Goal: Task Accomplishment & Management: Manage account settings

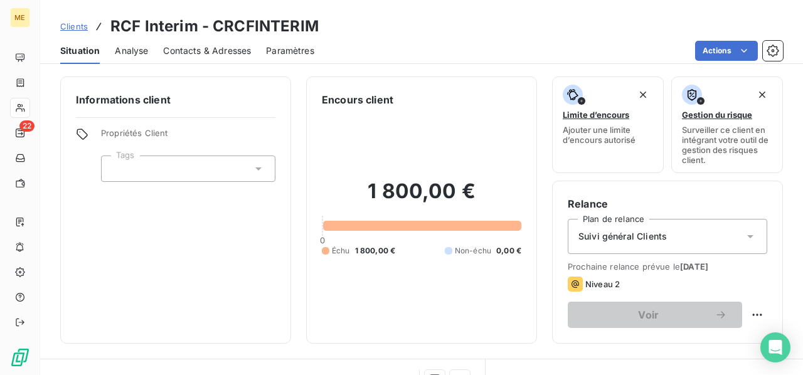
scroll to position [188, 0]
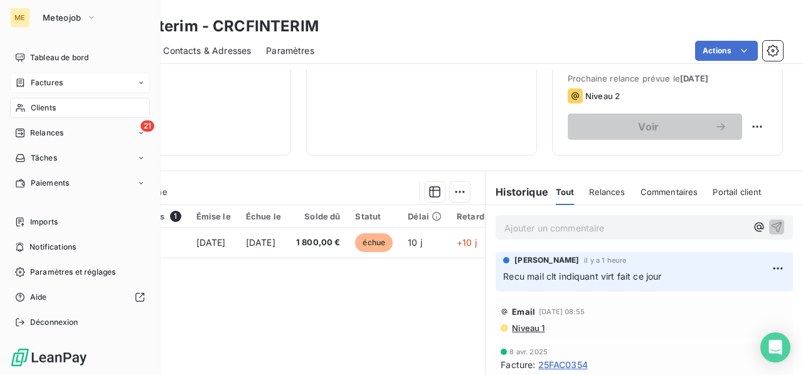
click at [53, 87] on span "Factures" at bounding box center [47, 82] width 32 height 11
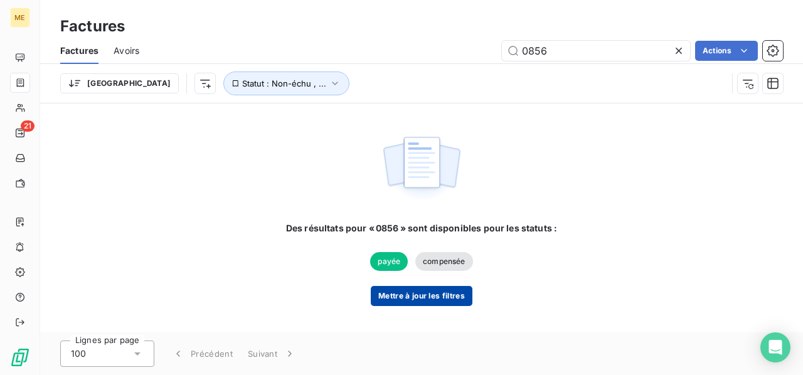
type input "0856"
click at [410, 296] on button "Mettre à jour les filtres" at bounding box center [422, 296] width 102 height 20
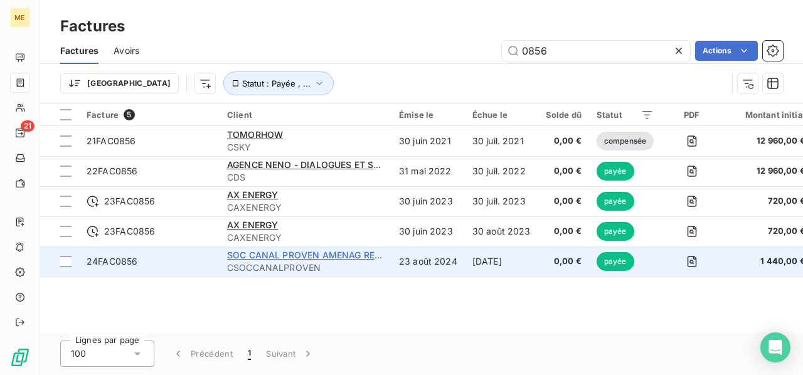
click at [343, 254] on span "SOC CANAL PROVEN AMENAG REG PROVENCALE" at bounding box center [335, 255] width 216 height 11
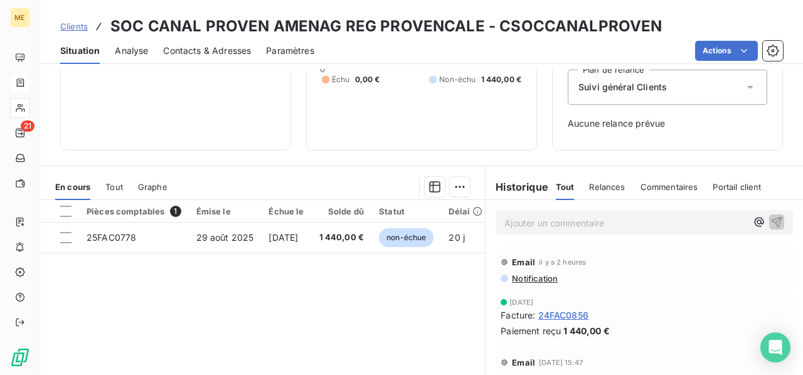
scroll to position [188, 0]
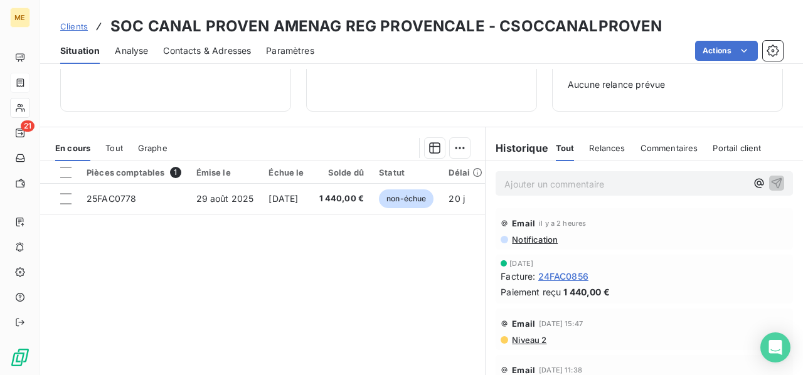
click at [112, 152] on div "Tout" at bounding box center [114, 148] width 18 height 26
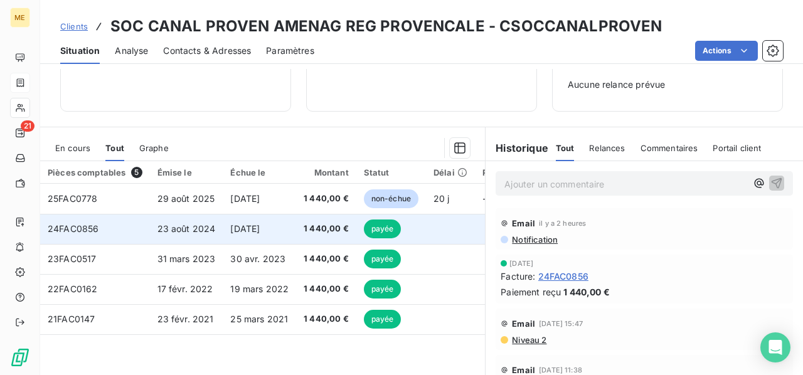
click at [252, 235] on td "[DATE]" at bounding box center [259, 229] width 73 height 30
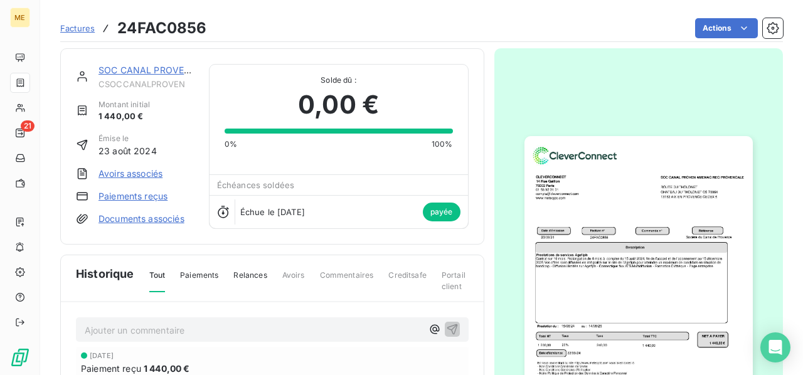
scroll to position [127, 0]
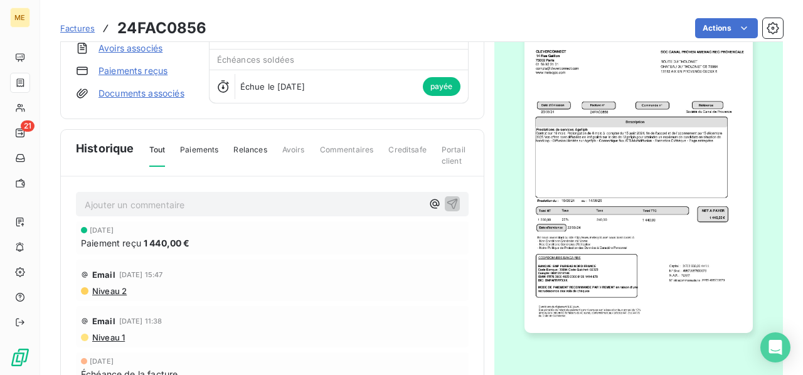
click at [585, 144] on img "button" at bounding box center [639, 172] width 228 height 323
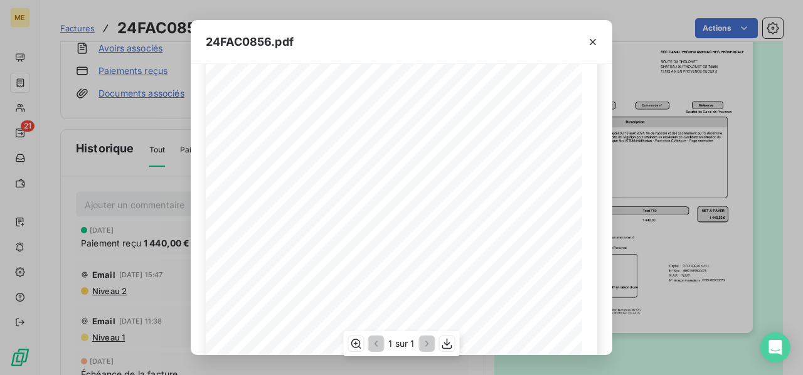
scroll to position [125, 0]
click at [592, 42] on icon "button" at bounding box center [593, 42] width 6 height 6
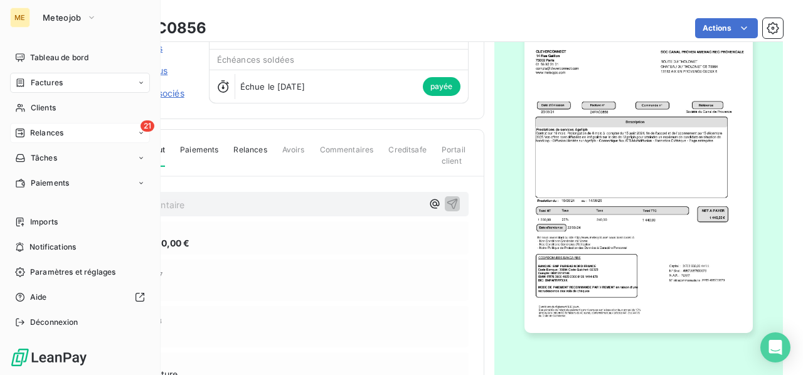
click at [50, 134] on span "Relances" at bounding box center [46, 132] width 33 height 11
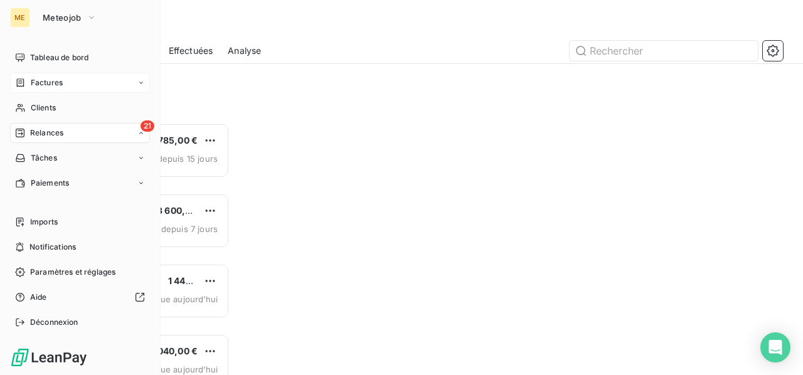
scroll to position [242, 159]
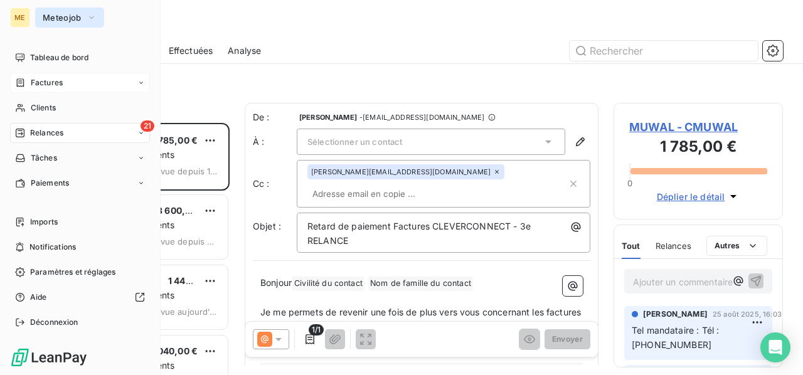
click at [67, 19] on span "Meteojob" at bounding box center [62, 18] width 39 height 10
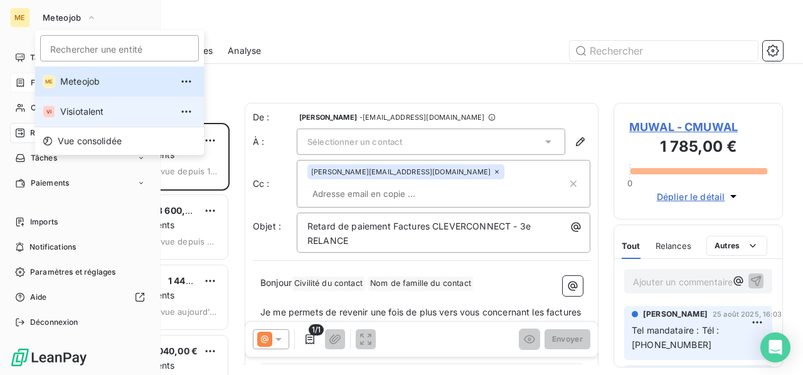
click at [81, 109] on span "Visiotalent" at bounding box center [115, 111] width 111 height 13
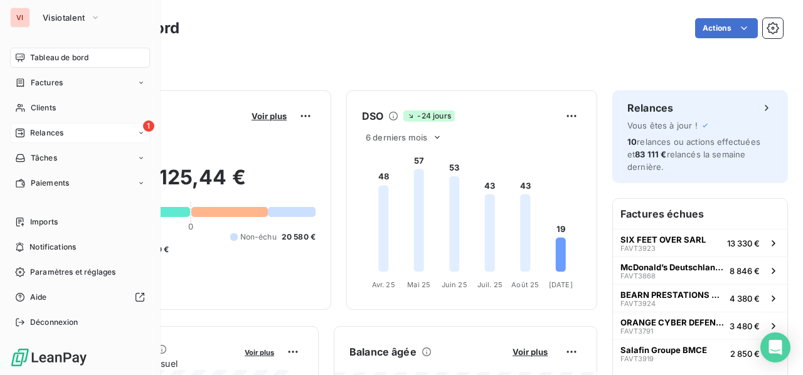
click at [51, 137] on span "Relances" at bounding box center [46, 132] width 33 height 11
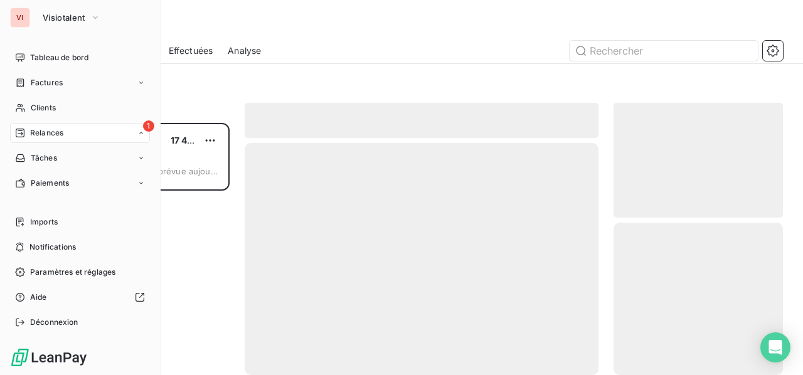
scroll to position [242, 159]
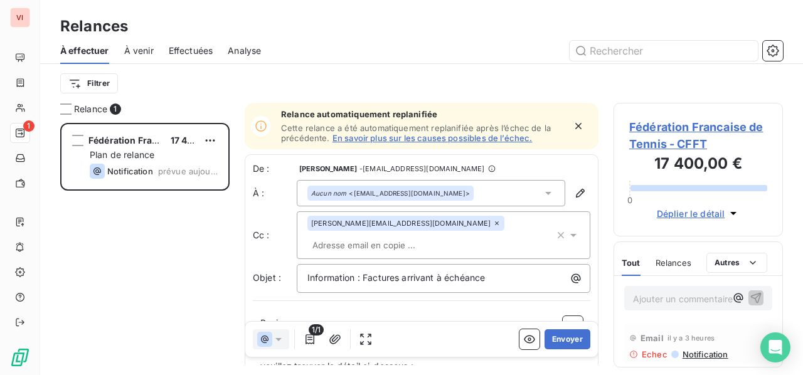
click at [690, 124] on span "Fédération Francaise de Tennis - CFFT" at bounding box center [698, 136] width 138 height 34
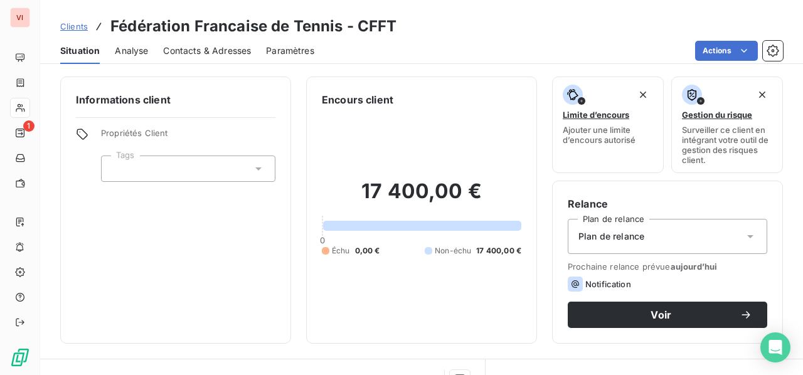
click at [227, 56] on span "Contacts & Adresses" at bounding box center [207, 51] width 88 height 13
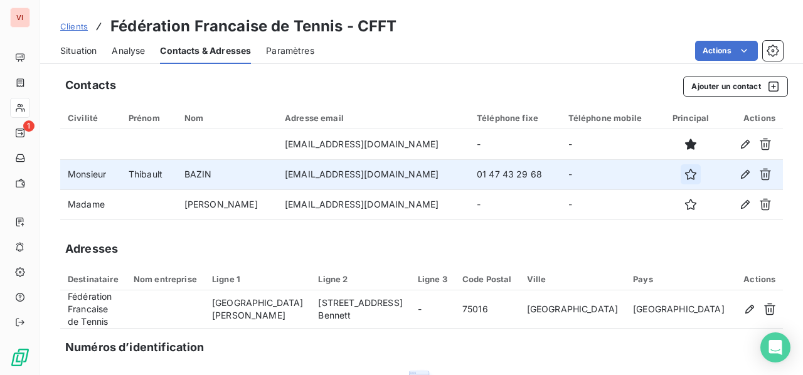
click at [685, 174] on icon "button" at bounding box center [690, 174] width 11 height 11
click at [77, 53] on span "Situation" at bounding box center [78, 51] width 36 height 13
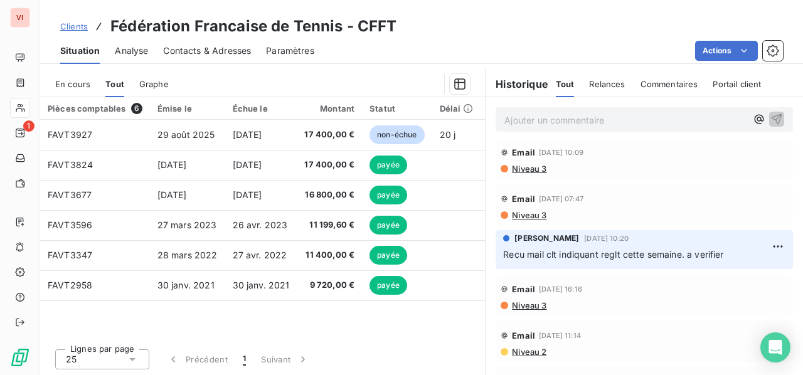
scroll to position [376, 0]
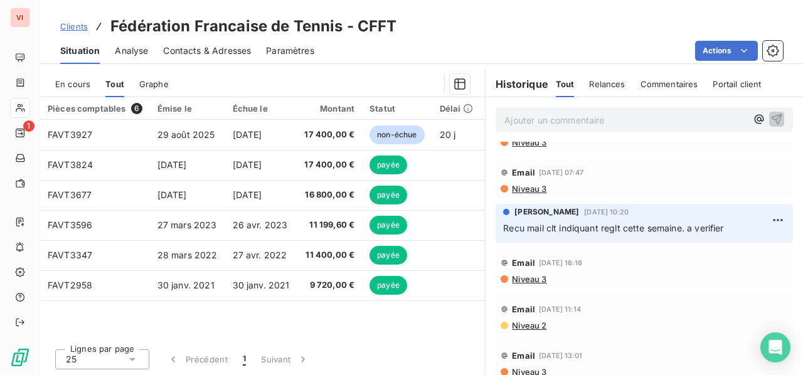
click at [530, 274] on span "Niveau 3" at bounding box center [529, 279] width 36 height 10
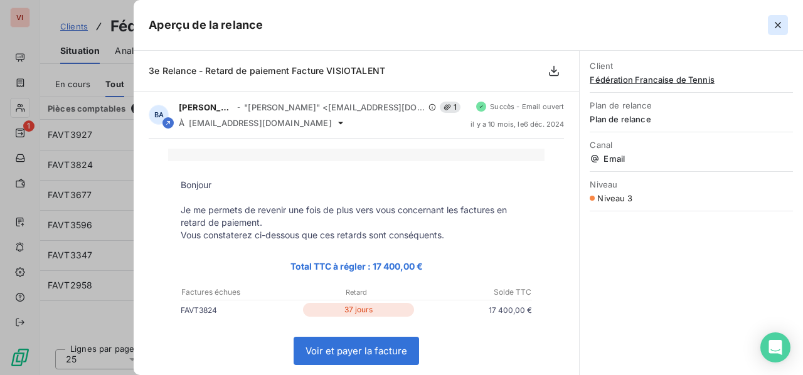
click at [774, 28] on icon "button" at bounding box center [778, 25] width 13 height 13
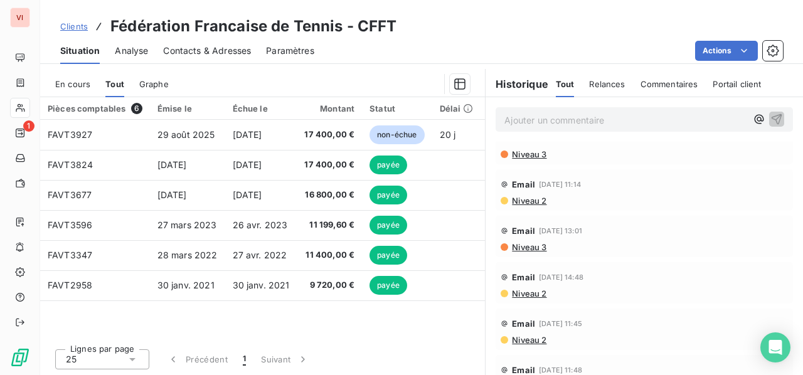
scroll to position [502, 0]
click at [528, 288] on span "Niveau 2" at bounding box center [529, 293] width 36 height 10
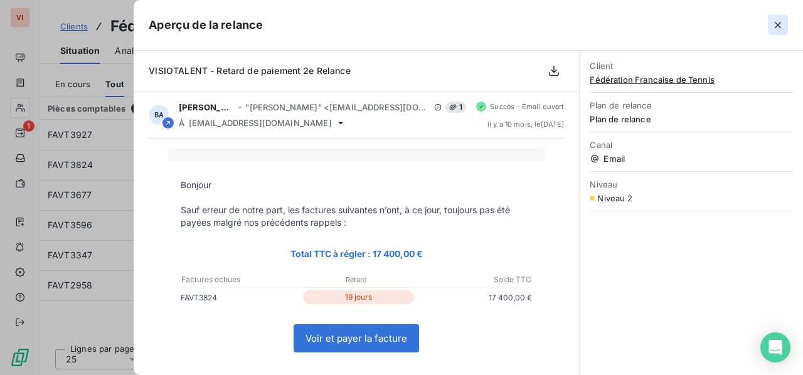
click at [776, 23] on icon "button" at bounding box center [778, 25] width 6 height 6
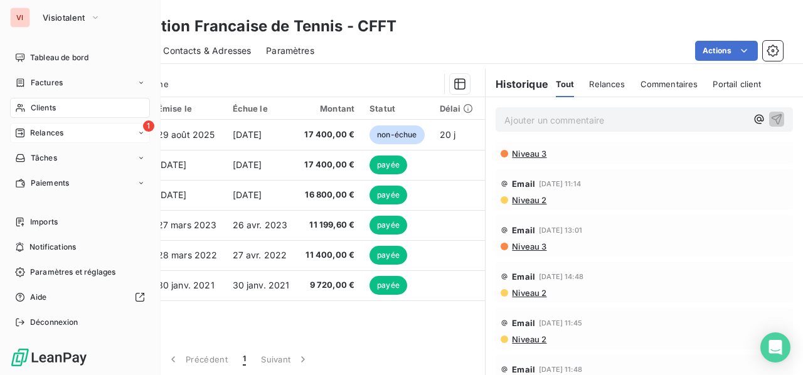
click at [36, 134] on span "Relances" at bounding box center [46, 132] width 33 height 11
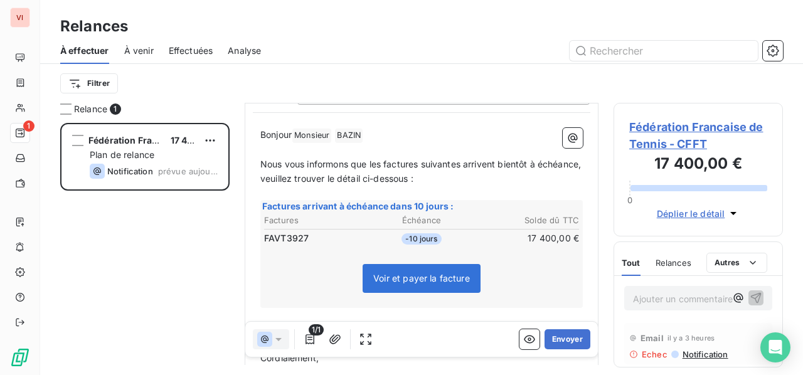
scroll to position [189, 0]
click at [557, 339] on button "Envoyer" at bounding box center [568, 339] width 46 height 20
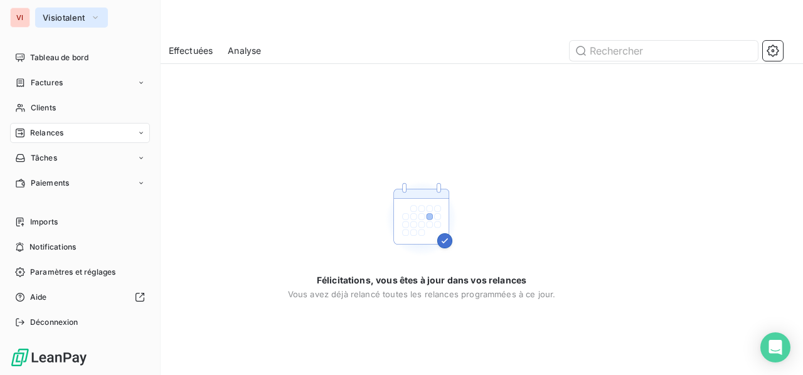
click at [61, 21] on span "Visiotalent" at bounding box center [64, 18] width 43 height 10
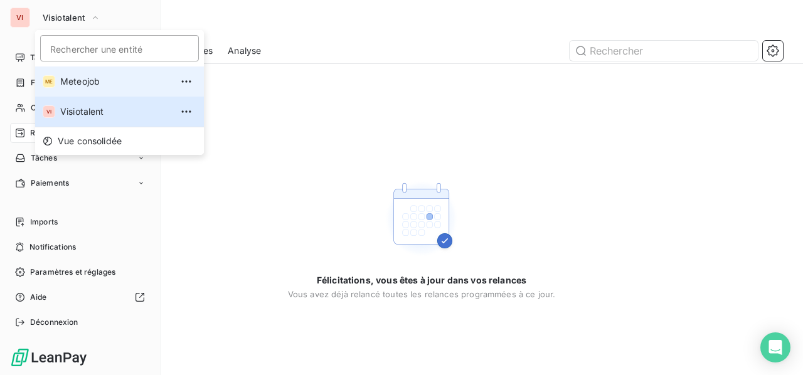
click at [92, 81] on span "Meteojob" at bounding box center [115, 81] width 111 height 13
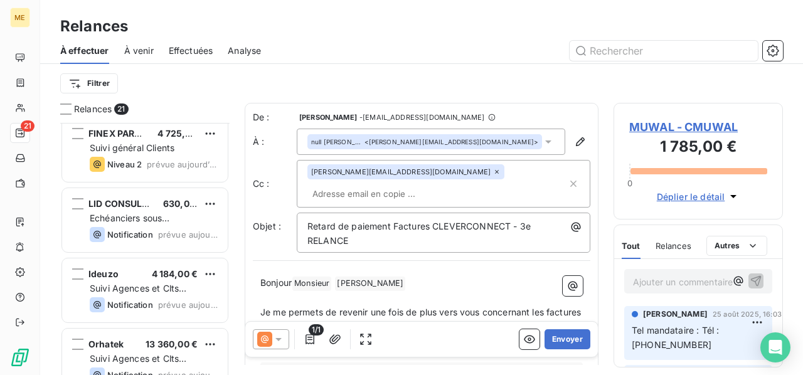
scroll to position [1224, 0]
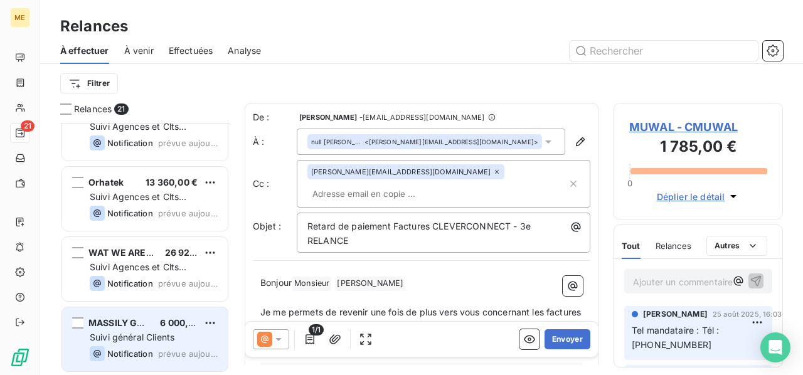
click at [188, 340] on div "Suivi général Clients" at bounding box center [154, 337] width 128 height 13
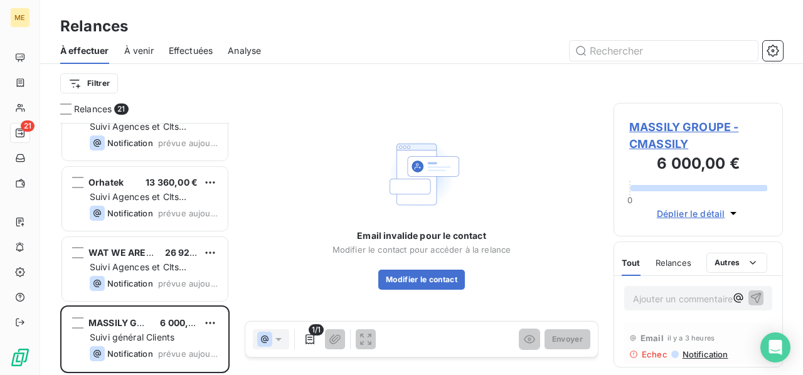
click at [698, 125] on span "MASSILY GROUPE - CMASSILY" at bounding box center [698, 136] width 138 height 34
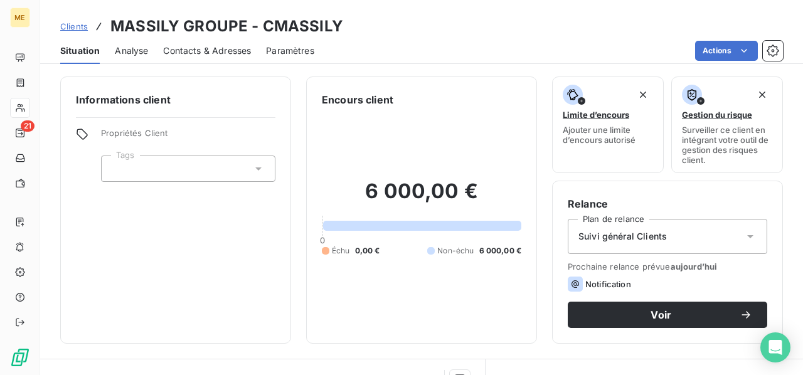
click at [230, 55] on span "Contacts & Adresses" at bounding box center [207, 51] width 88 height 13
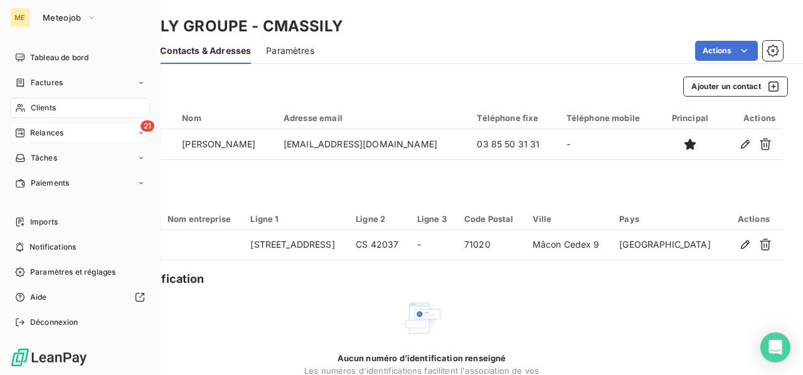
click at [40, 135] on span "Relances" at bounding box center [46, 132] width 33 height 11
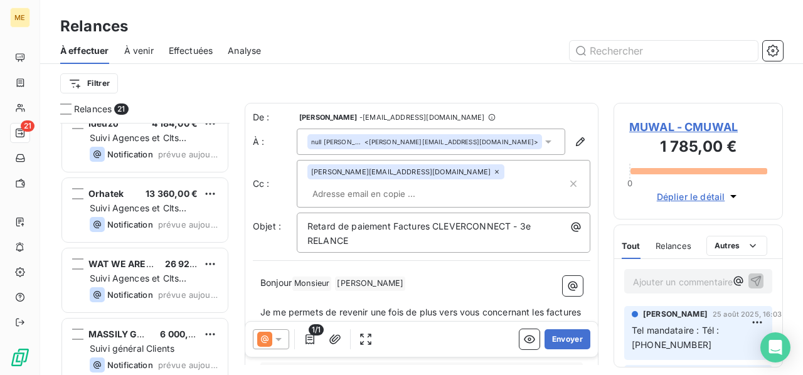
scroll to position [1224, 0]
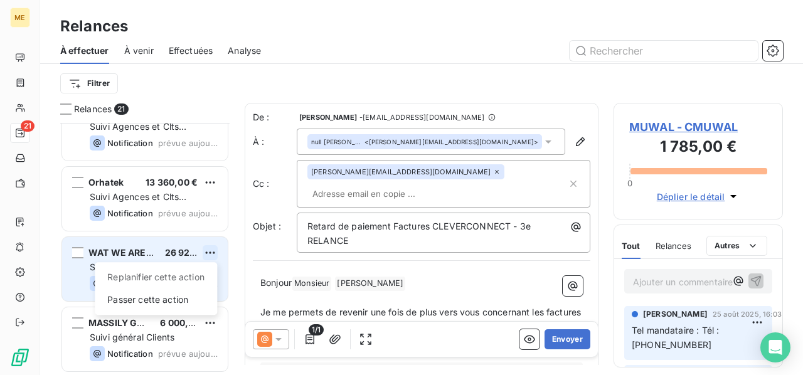
click at [212, 250] on html "ME 21 Relances À effectuer À venir Effectuées Analyse Filtrer Relances 21 LID C…" at bounding box center [401, 187] width 803 height 375
click at [195, 299] on div "Passer cette action" at bounding box center [156, 300] width 112 height 20
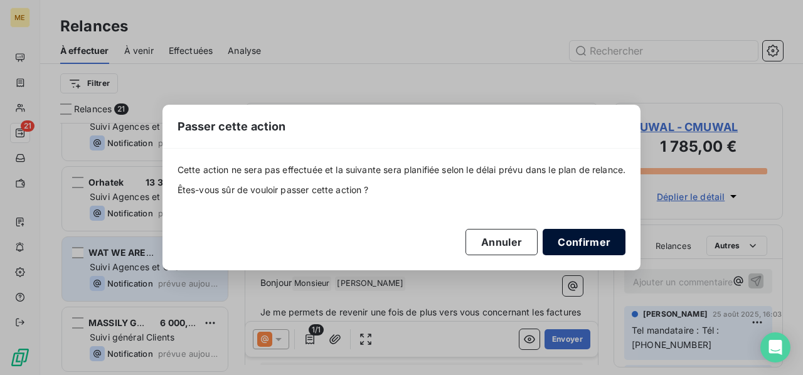
click at [600, 239] on button "Confirmer" at bounding box center [584, 242] width 83 height 26
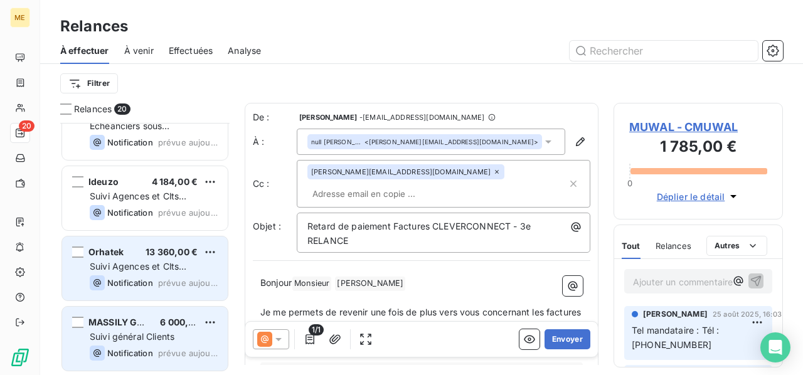
scroll to position [1153, 0]
click at [207, 254] on html "ME 20 Relances À effectuer À venir Effectuées Analyse Filtrer Relances 20 Trian…" at bounding box center [401, 187] width 803 height 375
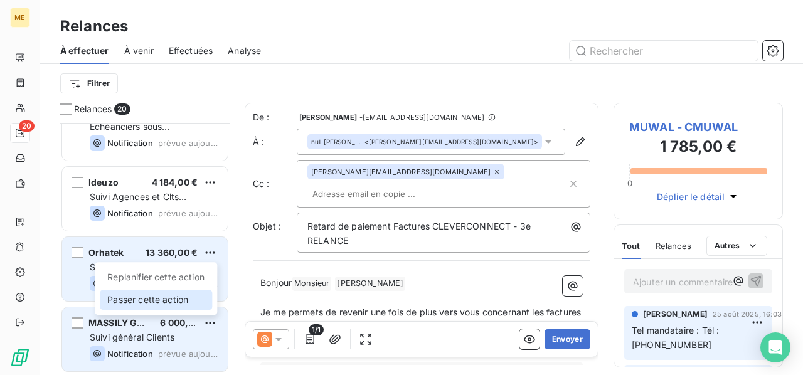
click at [201, 299] on div "Passer cette action" at bounding box center [156, 300] width 112 height 20
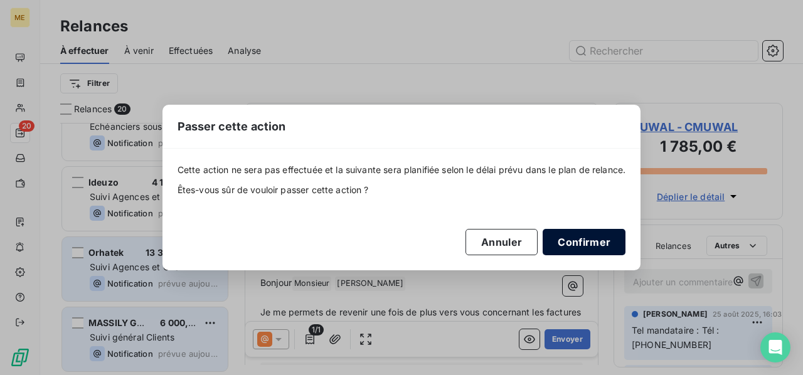
click at [590, 242] on button "Confirmer" at bounding box center [584, 242] width 83 height 26
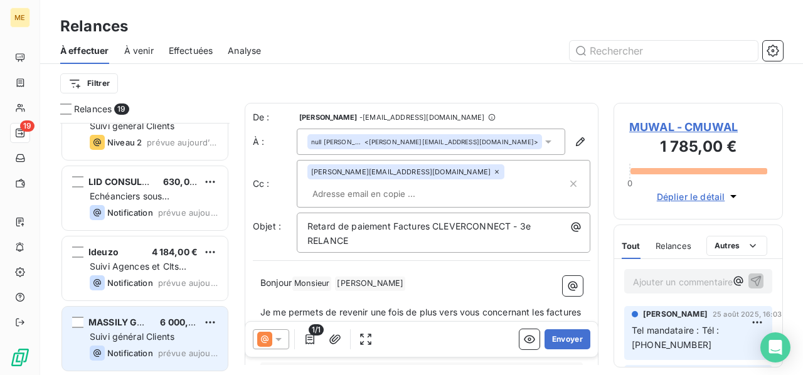
scroll to position [1083, 0]
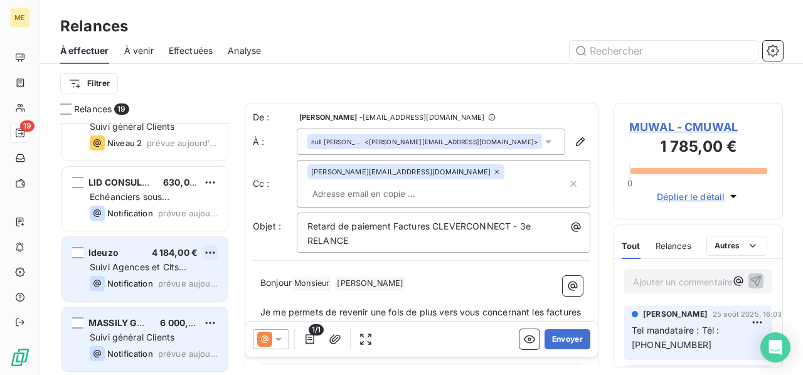
click at [208, 254] on html "ME 19 Relances À effectuer À venir Effectuées Analyse Filtrer Relances 19 KAM R…" at bounding box center [401, 187] width 803 height 375
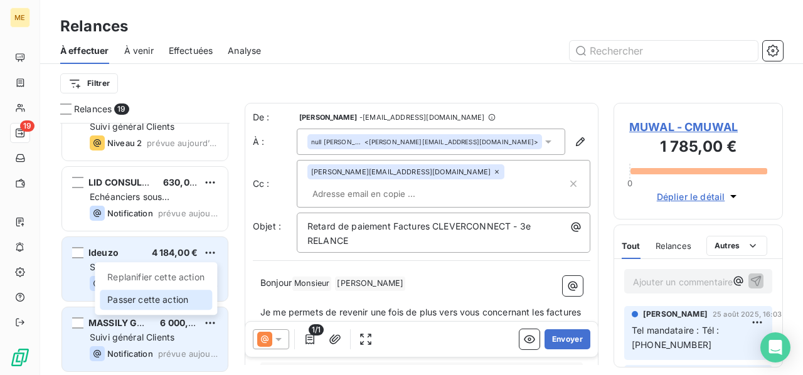
click at [183, 302] on div "Passer cette action" at bounding box center [156, 300] width 112 height 20
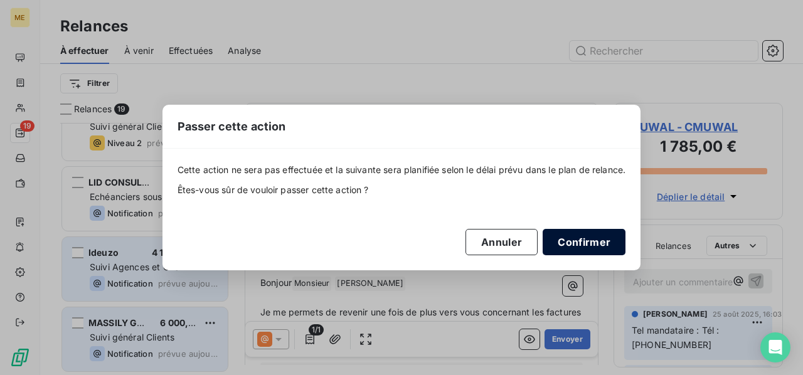
click at [594, 237] on button "Confirmer" at bounding box center [584, 242] width 83 height 26
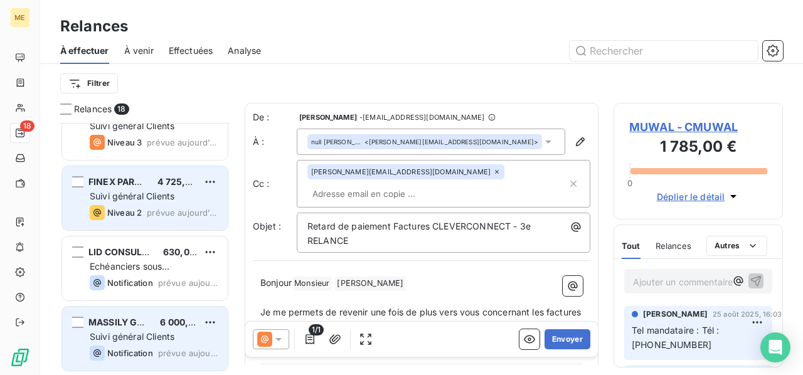
scroll to position [1013, 0]
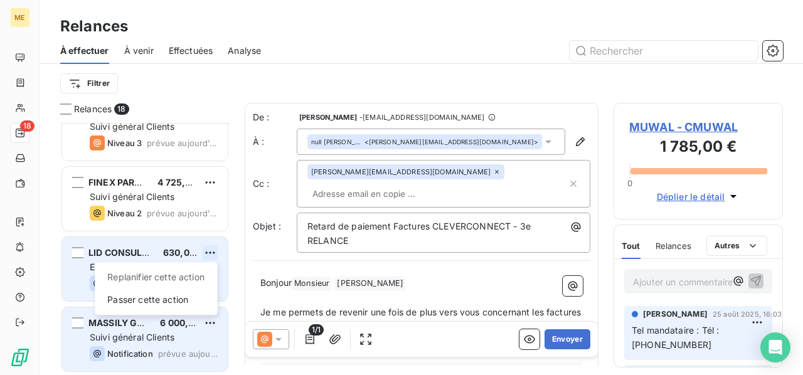
click at [209, 254] on html "ME 18 Relances À effectuer À venir Effectuées Analyse Filtrer Relances 18 SOLGA…" at bounding box center [401, 187] width 803 height 375
click at [187, 308] on div "Passer cette action" at bounding box center [156, 300] width 112 height 20
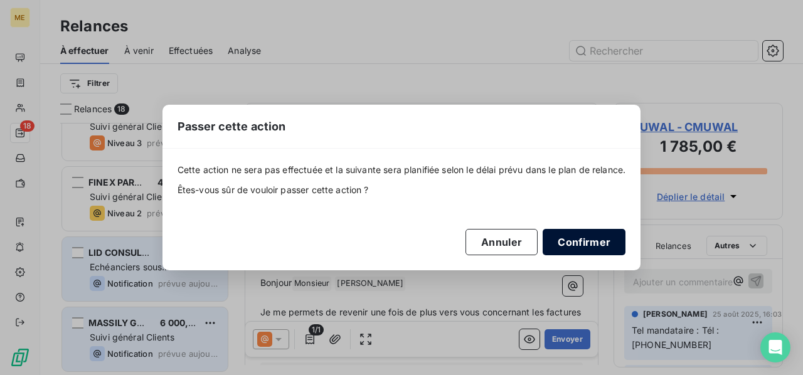
click at [609, 245] on button "Confirmer" at bounding box center [584, 242] width 83 height 26
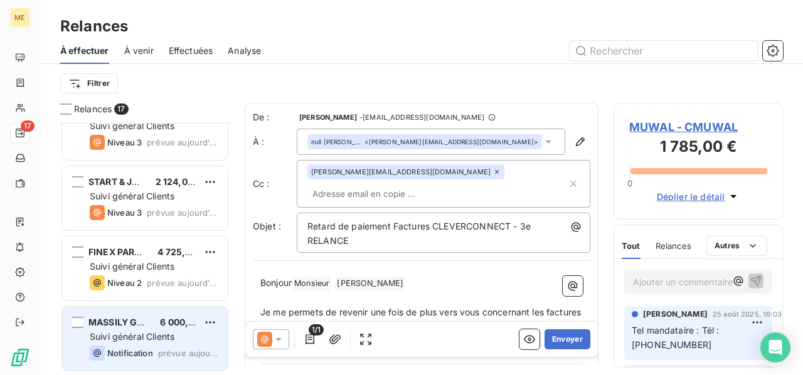
scroll to position [942, 0]
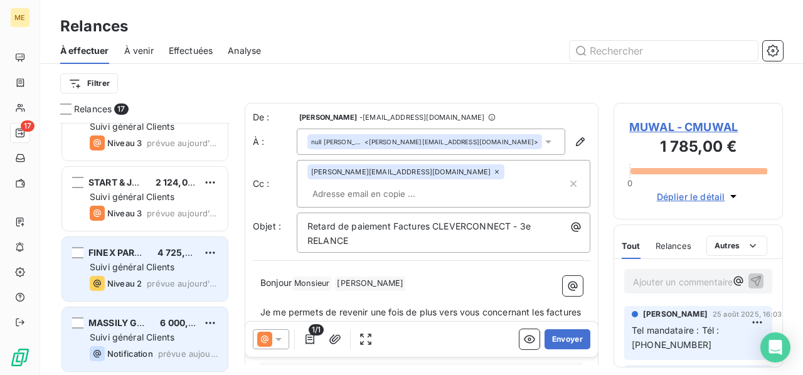
click at [194, 262] on div "Suivi général Clients" at bounding box center [154, 267] width 128 height 13
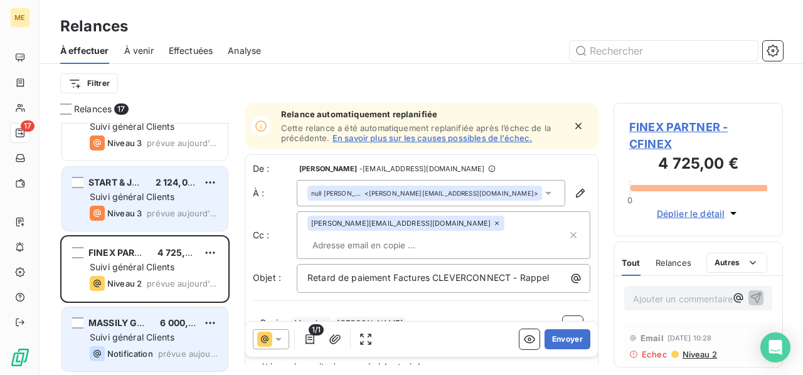
click at [179, 204] on div "START & JOBS 2 124,00 € Suivi général Clients Niveau 3 prévue [DATE]" at bounding box center [145, 199] width 166 height 64
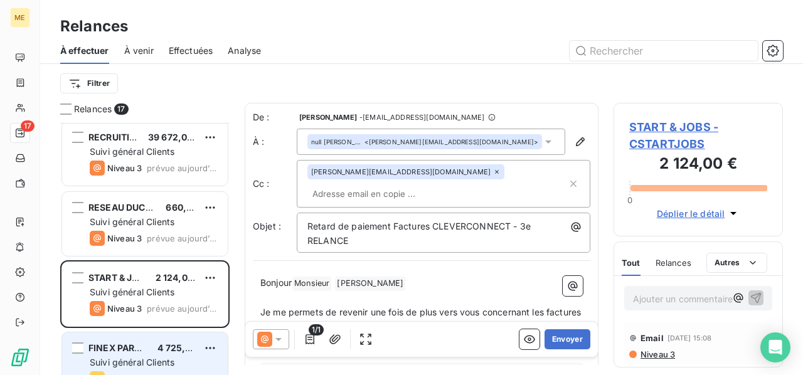
scroll to position [817, 0]
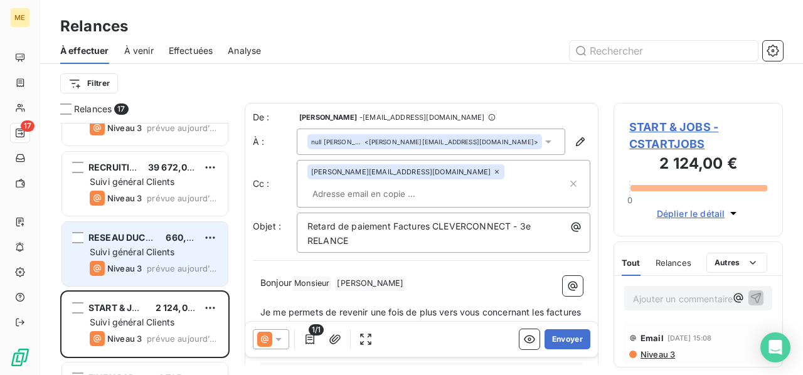
click at [196, 250] on div "Suivi général Clients" at bounding box center [154, 252] width 128 height 13
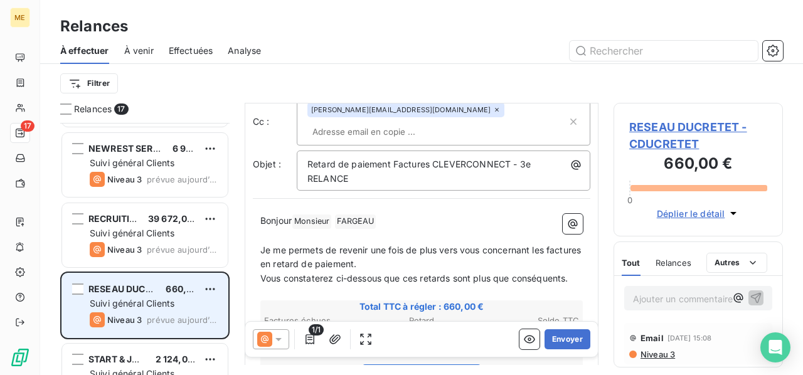
scroll to position [754, 0]
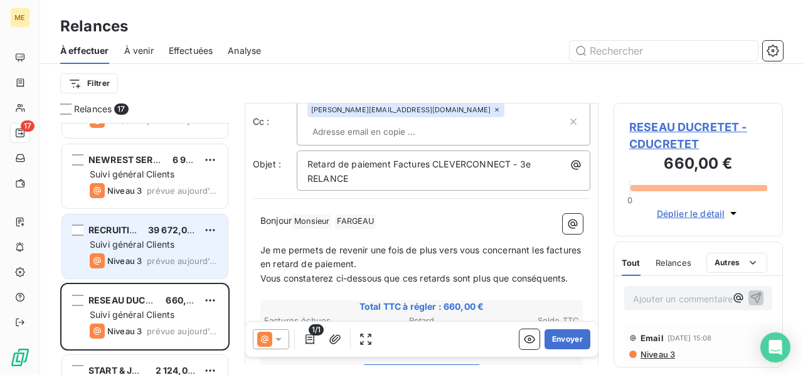
click at [200, 243] on div "Suivi général Clients" at bounding box center [154, 244] width 128 height 13
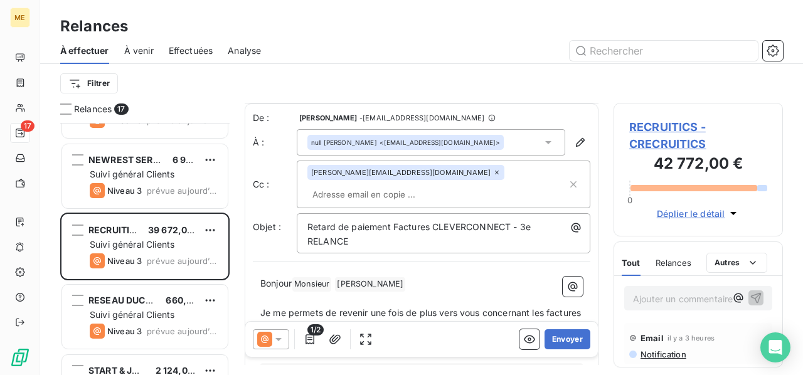
scroll to position [1, 0]
click at [565, 339] on button "Envoyer" at bounding box center [568, 339] width 46 height 20
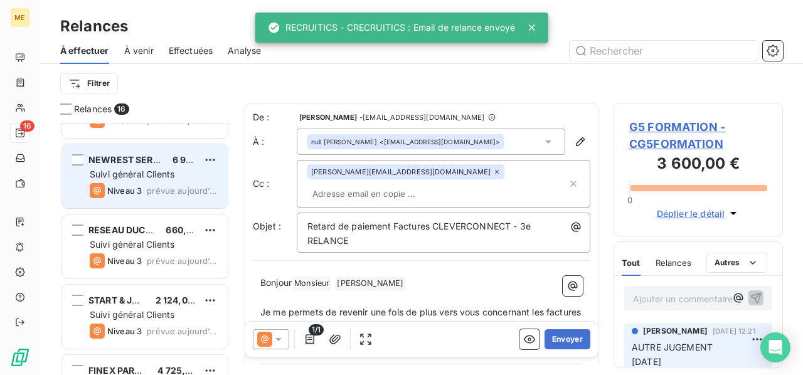
click at [131, 175] on span "Suivi général Clients" at bounding box center [132, 174] width 85 height 11
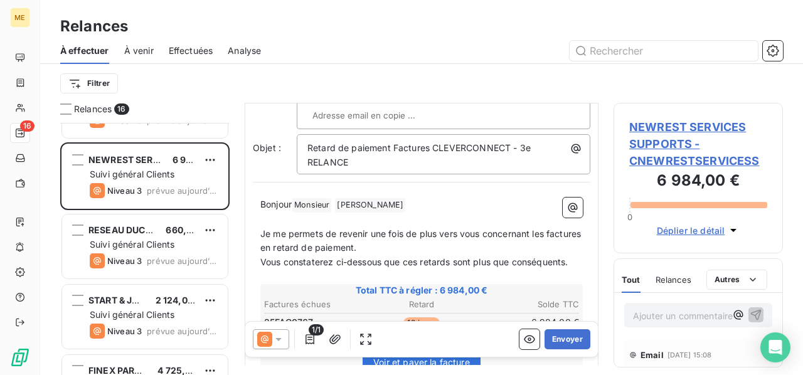
scroll to position [188, 0]
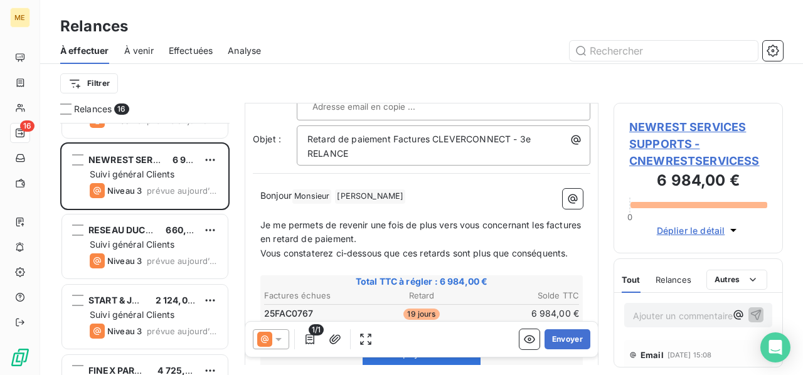
click at [277, 337] on icon at bounding box center [278, 339] width 13 height 13
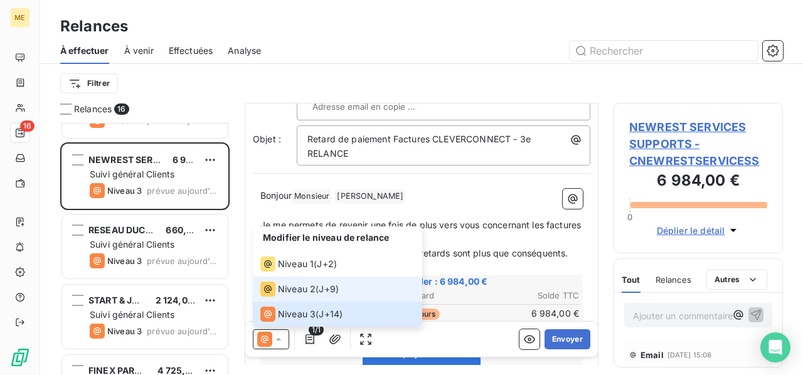
click at [285, 291] on span "Niveau 2" at bounding box center [297, 289] width 38 height 13
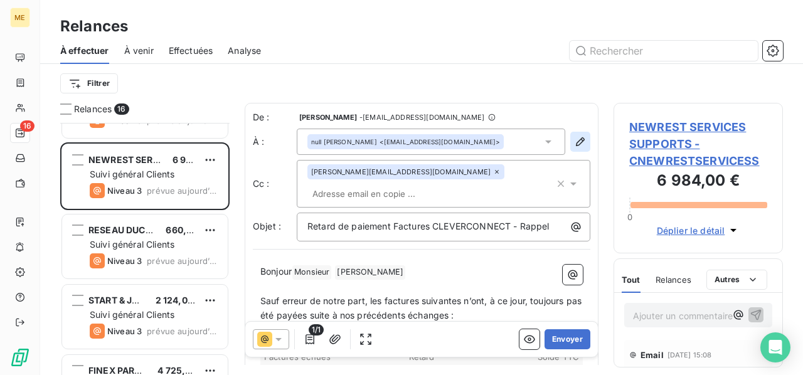
click at [577, 141] on icon "button" at bounding box center [580, 142] width 13 height 13
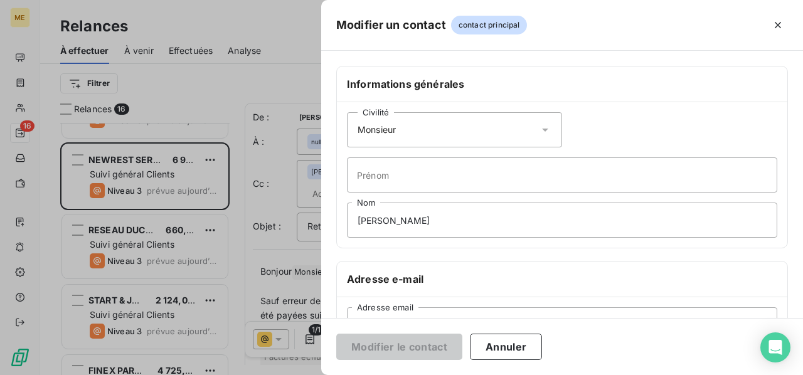
click at [542, 129] on icon at bounding box center [545, 130] width 6 height 3
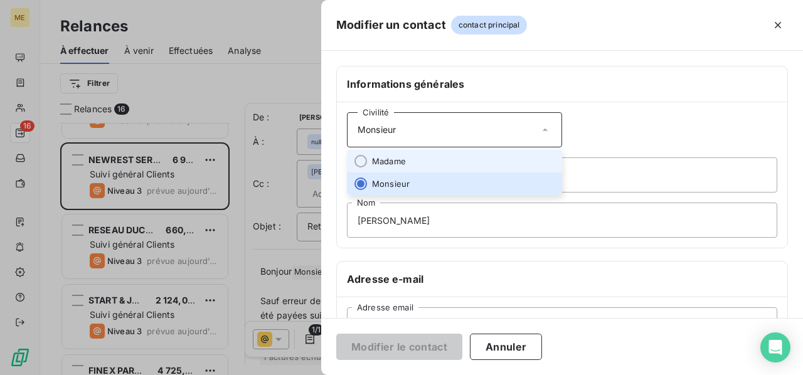
click at [511, 156] on li "Madame" at bounding box center [454, 161] width 215 height 23
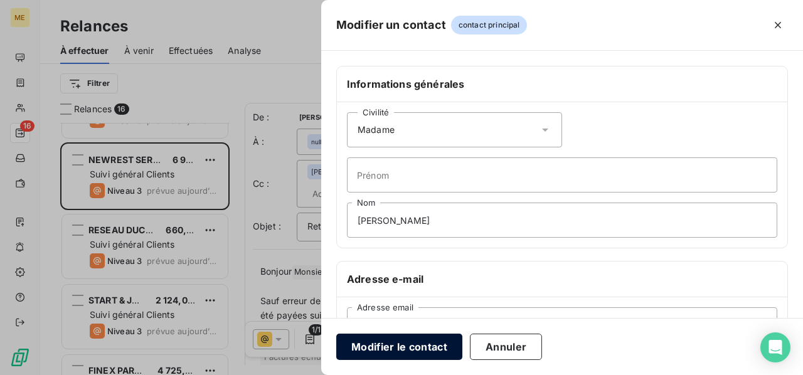
click at [402, 348] on button "Modifier le contact" at bounding box center [399, 347] width 126 height 26
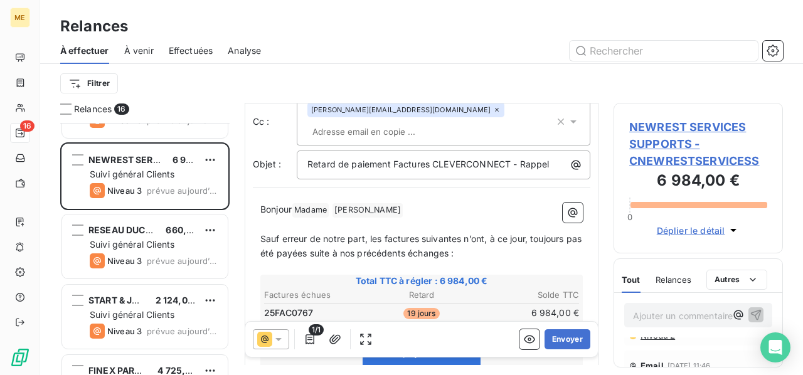
scroll to position [0, 0]
click at [560, 341] on button "Envoyer" at bounding box center [568, 339] width 46 height 20
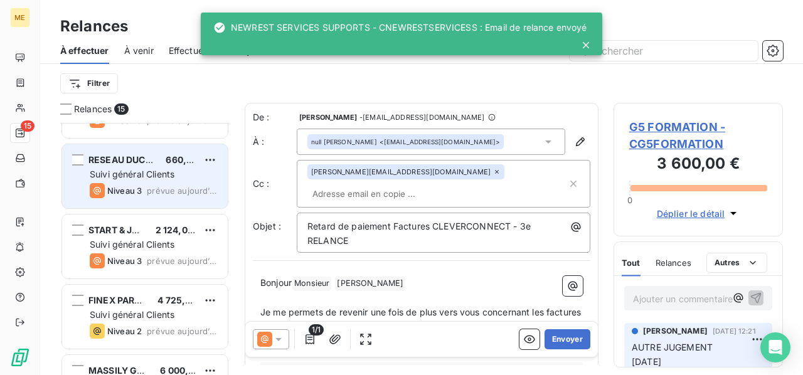
scroll to position [691, 0]
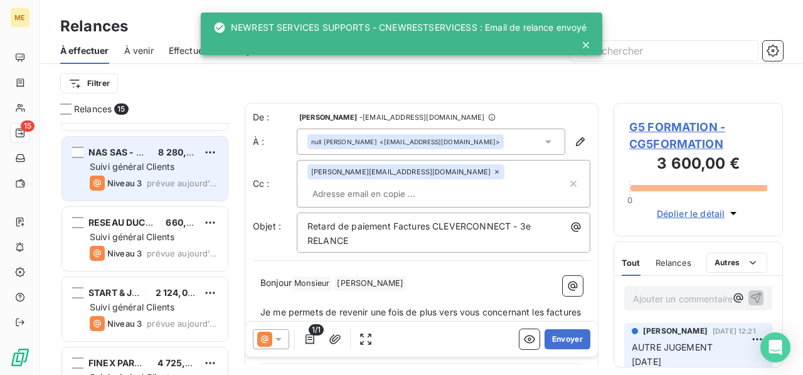
click at [149, 178] on span "prévue aujourd’hui" at bounding box center [182, 183] width 71 height 10
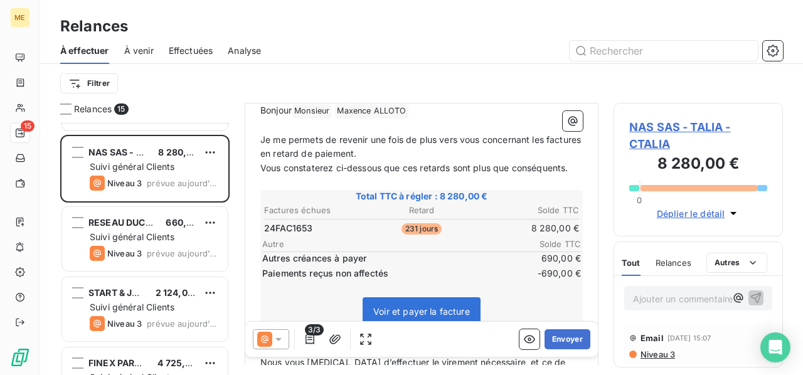
scroll to position [189, 0]
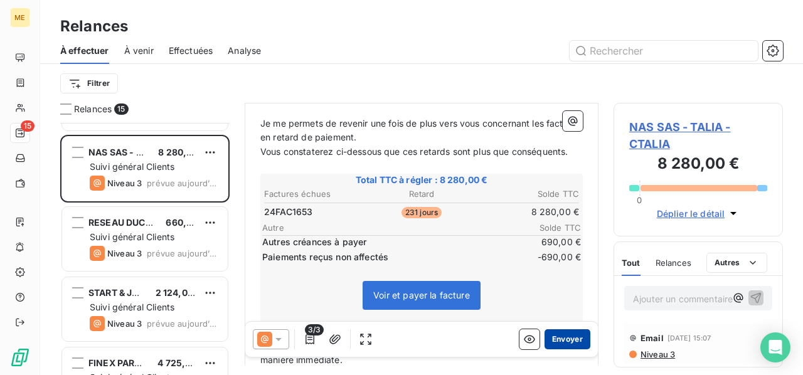
click at [552, 341] on button "Envoyer" at bounding box center [568, 339] width 46 height 20
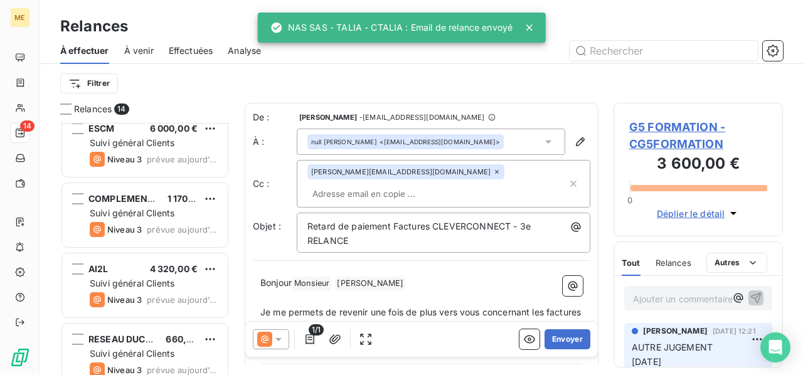
scroll to position [503, 0]
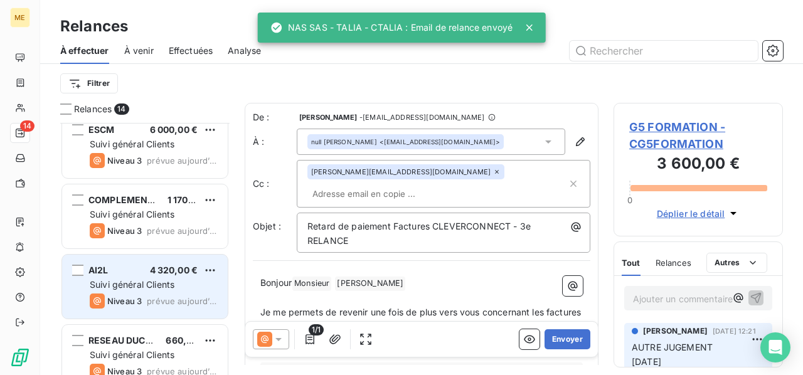
click at [134, 288] on span "Suivi général Clients" at bounding box center [132, 284] width 85 height 11
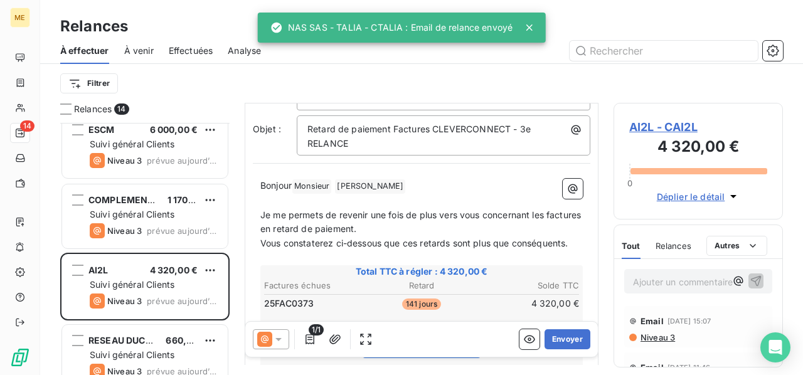
scroll to position [125, 0]
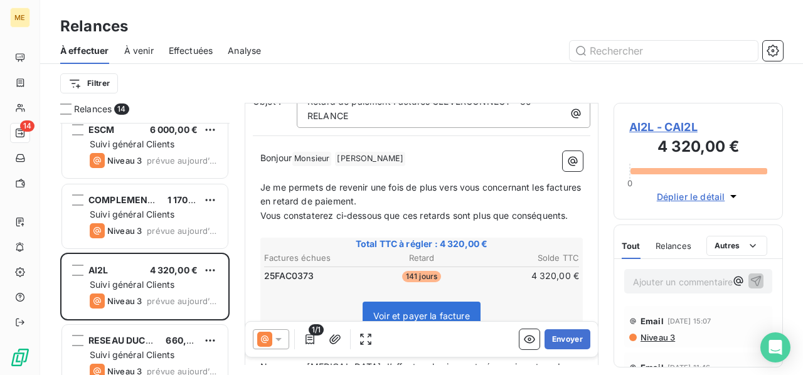
click at [664, 129] on span "AI2L - CAI2L" at bounding box center [698, 127] width 138 height 17
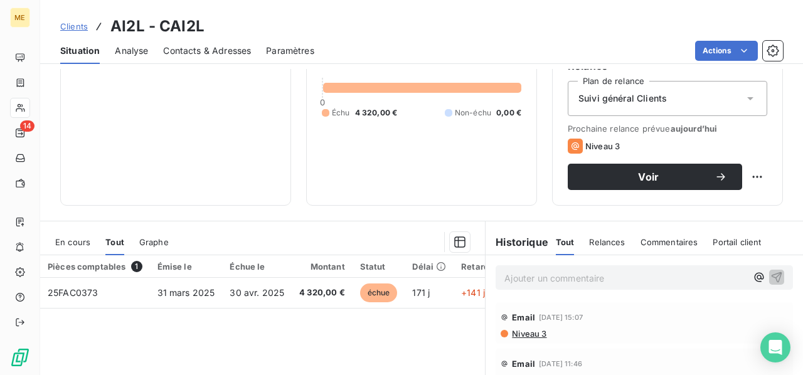
scroll to position [188, 0]
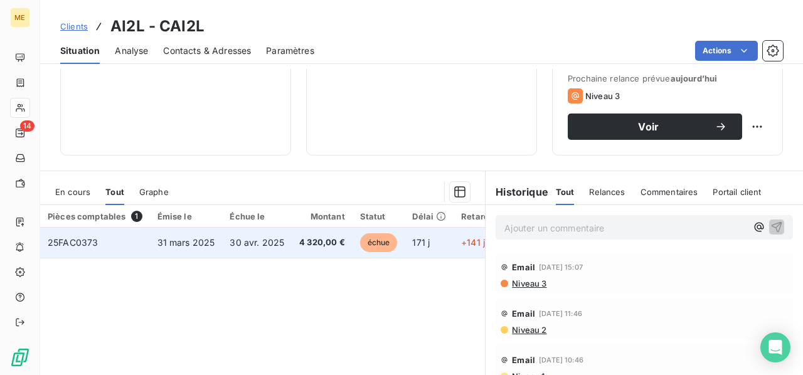
click at [292, 243] on td "4 320,00 €" at bounding box center [322, 243] width 61 height 30
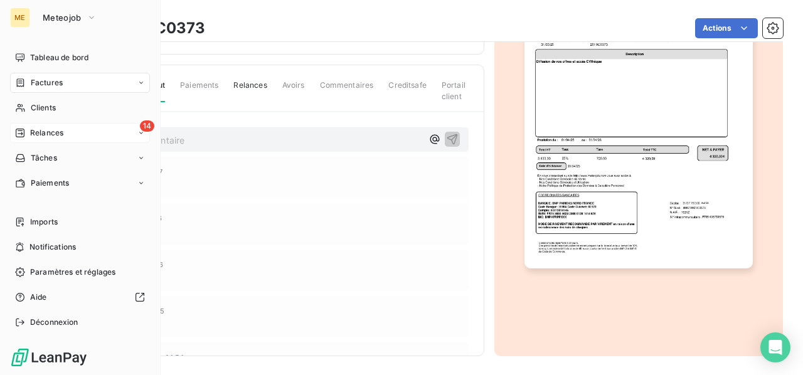
click at [33, 137] on span "Relances" at bounding box center [46, 132] width 33 height 11
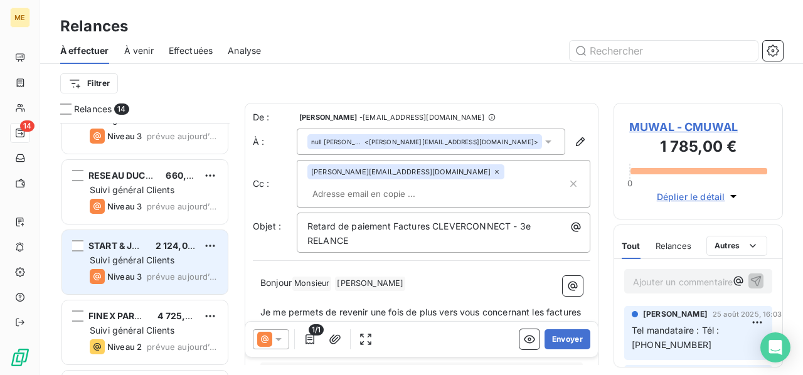
scroll to position [606, 0]
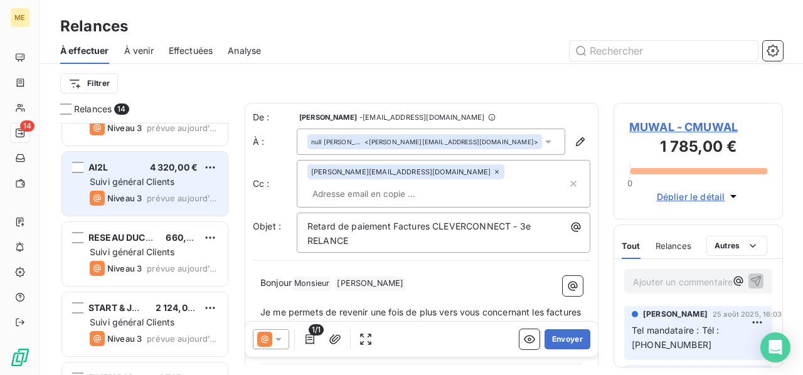
click at [149, 193] on span "prévue aujourd’hui" at bounding box center [182, 198] width 71 height 10
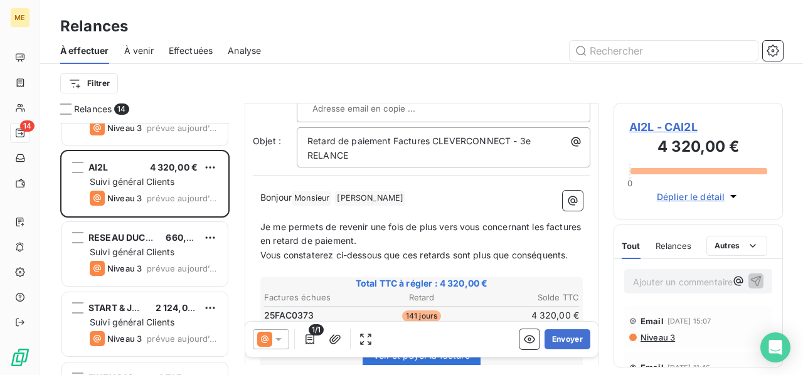
scroll to position [125, 0]
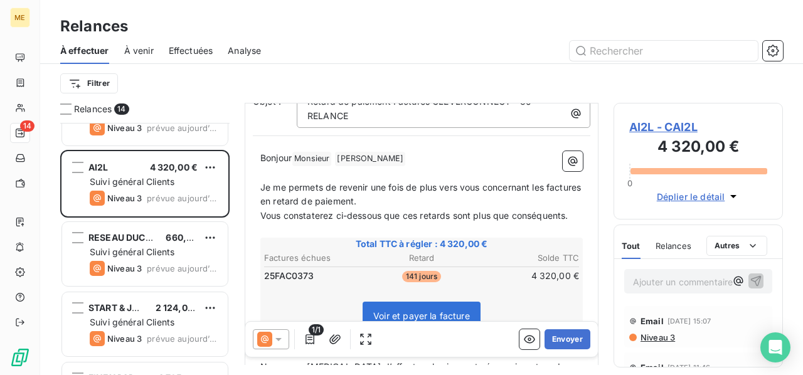
click at [683, 126] on span "AI2L - CAI2L" at bounding box center [698, 127] width 138 height 17
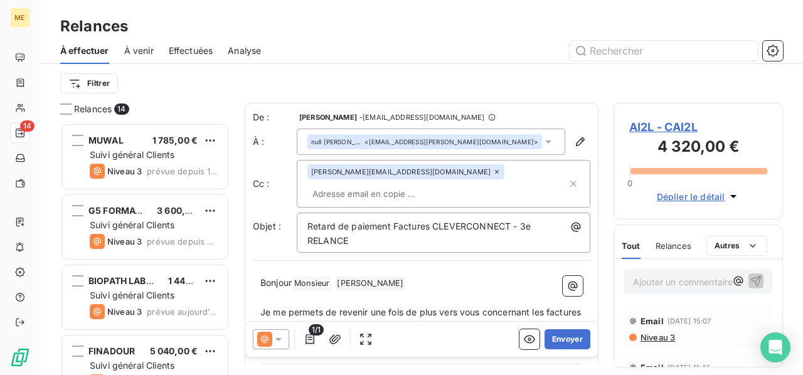
scroll to position [242, 159]
click at [279, 338] on icon at bounding box center [278, 339] width 13 height 13
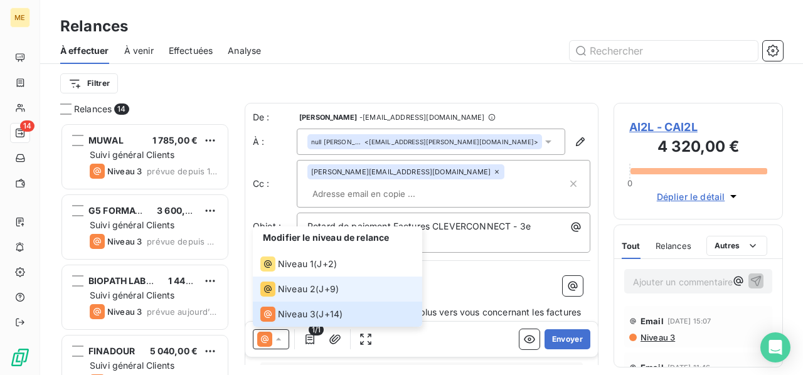
click at [300, 294] on span "Niveau 2" at bounding box center [297, 289] width 38 height 13
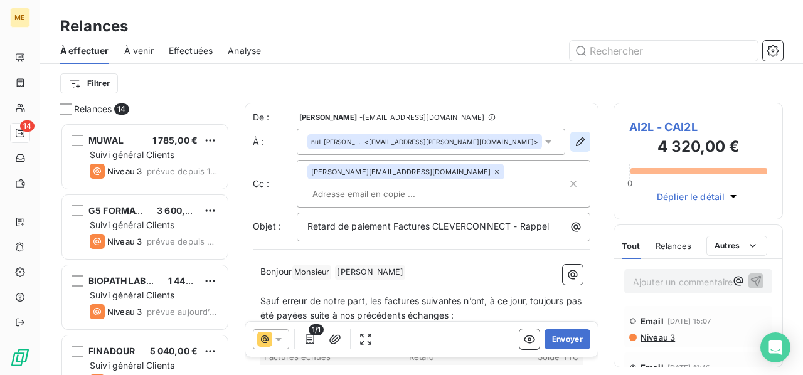
click at [574, 145] on icon "button" at bounding box center [580, 142] width 13 height 13
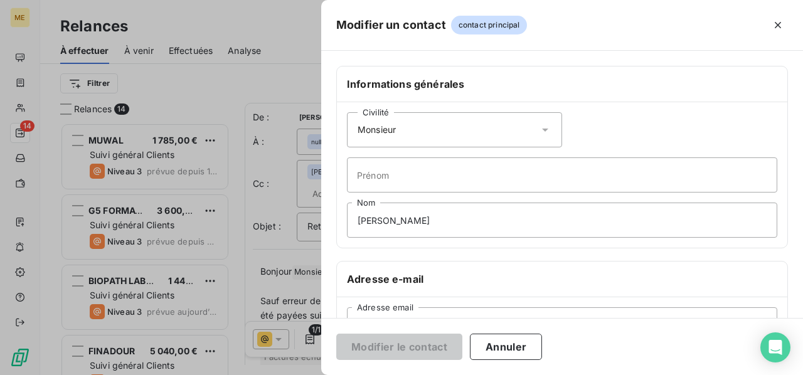
click at [541, 126] on icon at bounding box center [545, 130] width 13 height 13
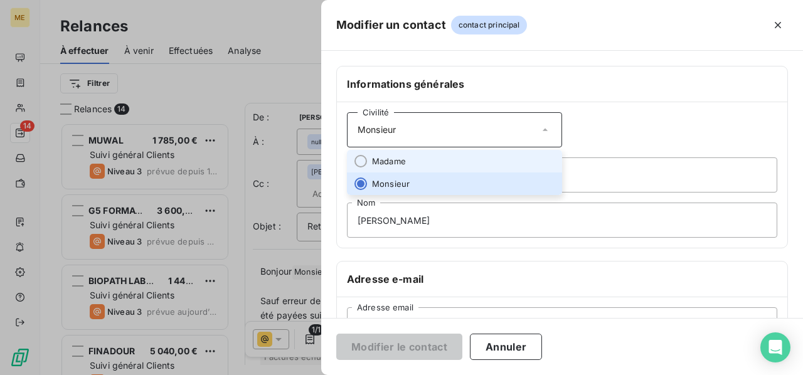
click at [526, 159] on li "Madame" at bounding box center [454, 161] width 215 height 23
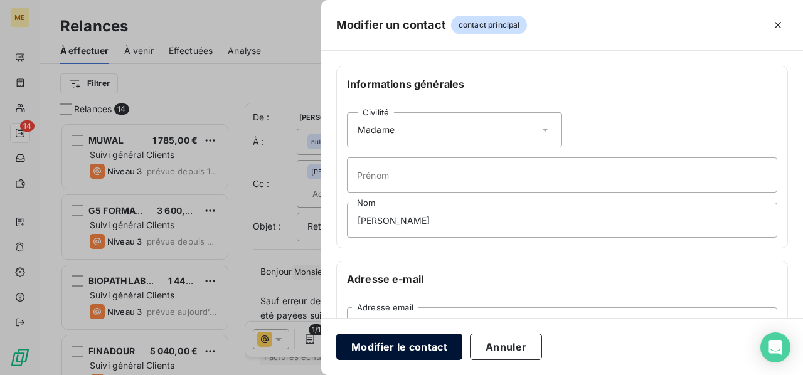
click at [415, 348] on button "Modifier le contact" at bounding box center [399, 347] width 126 height 26
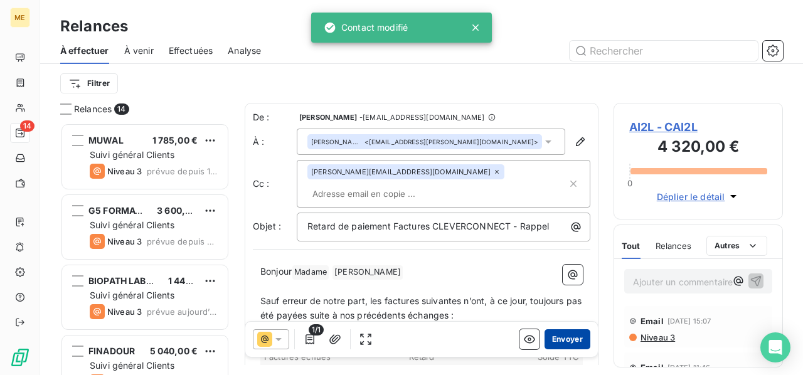
click at [561, 337] on button "Envoyer" at bounding box center [568, 339] width 46 height 20
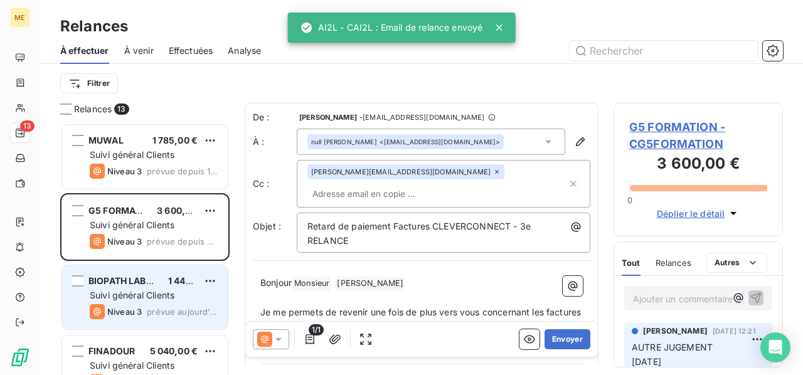
click at [150, 306] on div "Niveau 3 prévue aujourd’hui" at bounding box center [154, 311] width 128 height 15
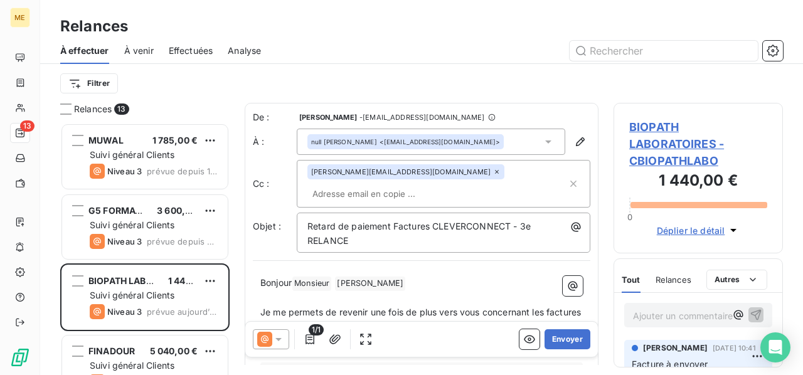
click at [655, 140] on span "BIOPATH LABORATOIRES - CBIOPATHLABO" at bounding box center [698, 144] width 138 height 51
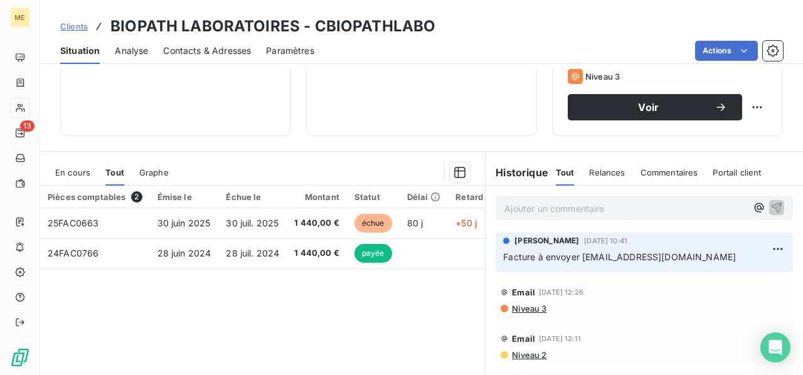
scroll to position [188, 0]
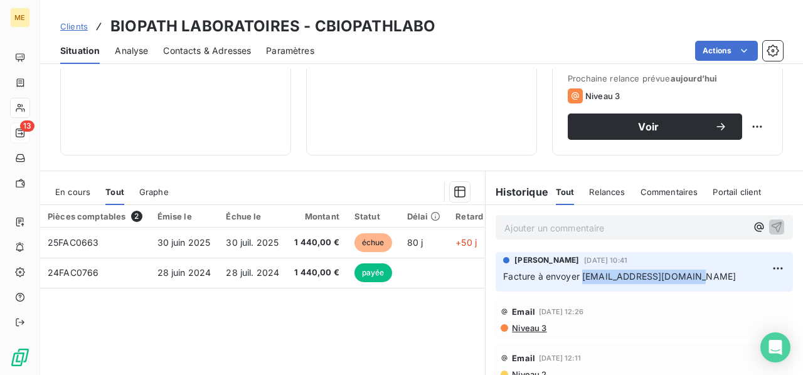
drag, startPoint x: 677, startPoint y: 274, endPoint x: 578, endPoint y: 281, distance: 99.4
click at [578, 281] on p "Facture à envoyer [EMAIL_ADDRESS][DOMAIN_NAME]" at bounding box center [644, 277] width 282 height 14
copy span "[EMAIL_ADDRESS][DOMAIN_NAME]"
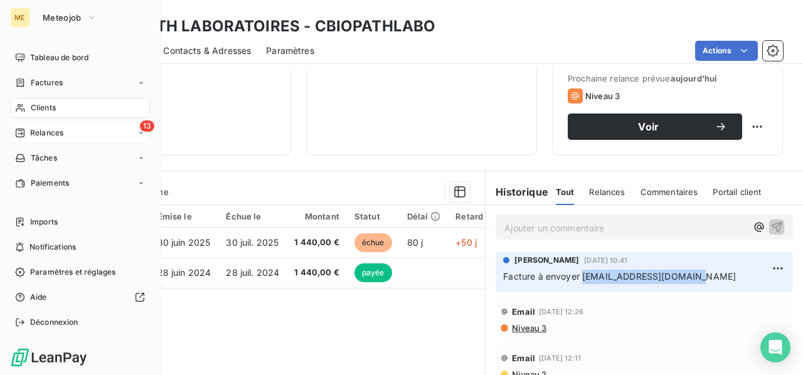
click at [42, 138] on span "Relances" at bounding box center [46, 132] width 33 height 11
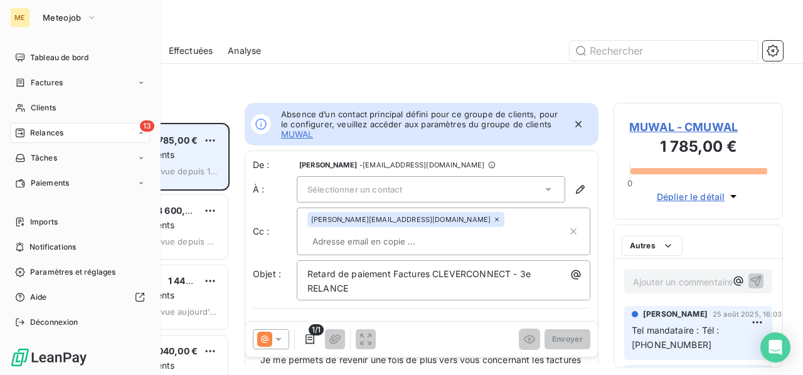
scroll to position [242, 159]
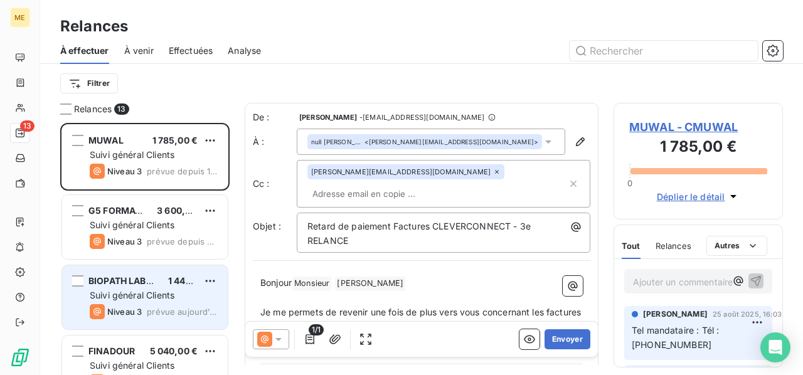
click at [136, 296] on span "Suivi général Clients" at bounding box center [132, 295] width 85 height 11
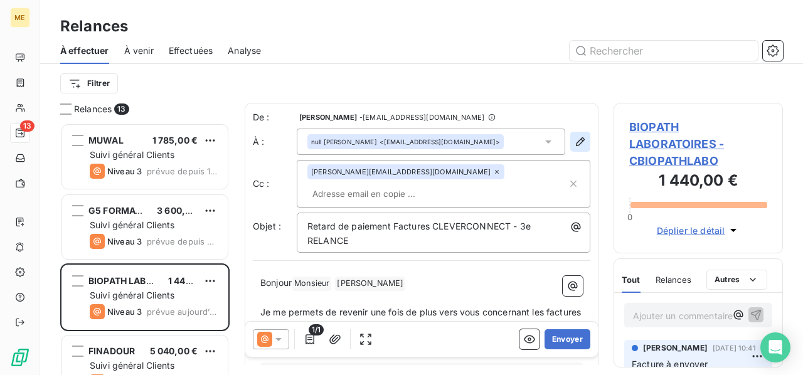
click at [575, 139] on icon "button" at bounding box center [580, 142] width 13 height 13
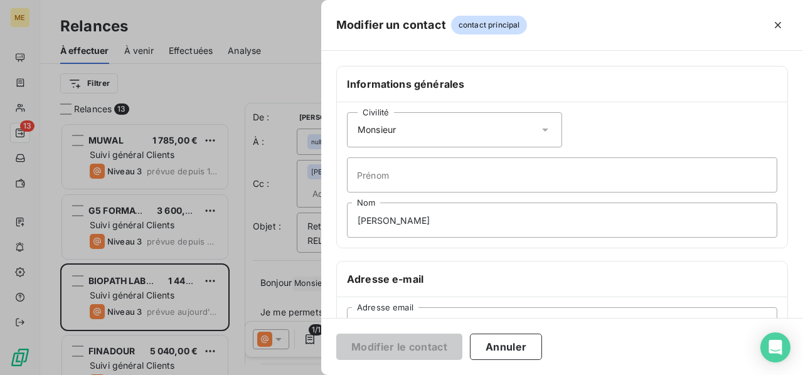
click at [539, 130] on icon at bounding box center [545, 130] width 13 height 13
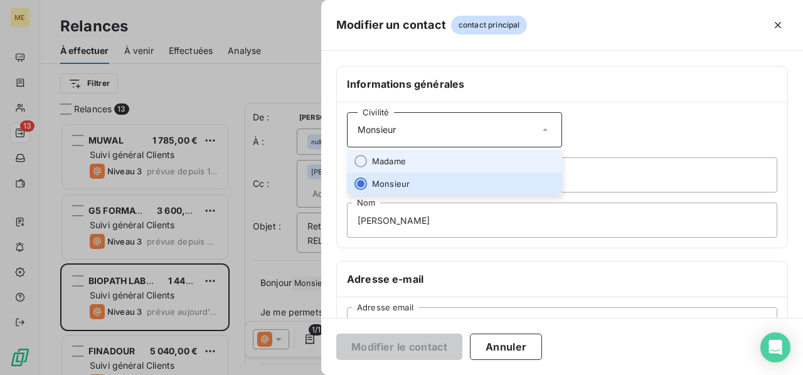
click at [511, 152] on li "Madame" at bounding box center [454, 161] width 215 height 23
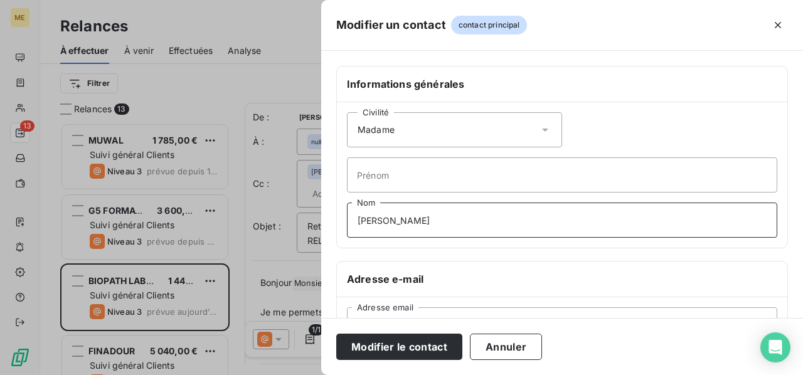
drag, startPoint x: 445, startPoint y: 216, endPoint x: 258, endPoint y: 212, distance: 187.7
click at [258, 375] on div "Modifier un contact contact principal Informations générales Civilité Madame Pr…" at bounding box center [401, 375] width 803 height 0
type input "m"
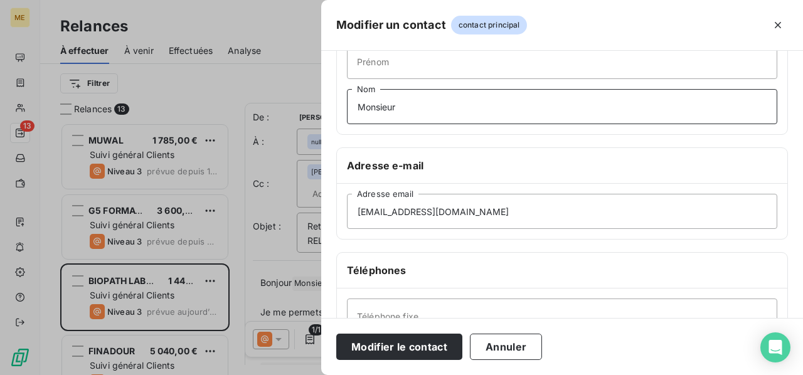
scroll to position [125, 0]
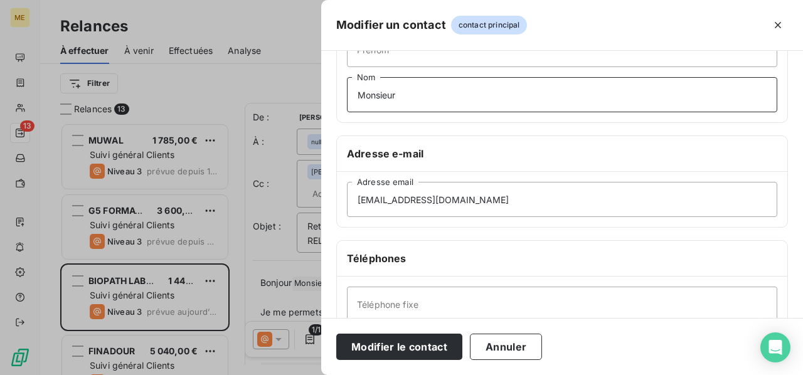
type input "Monsieur"
drag, startPoint x: 489, startPoint y: 195, endPoint x: 254, endPoint y: 196, distance: 234.7
click at [254, 375] on div "Modifier un contact contact principal Informations générales Civilité Madame Pr…" at bounding box center [401, 375] width 803 height 0
paste input "comptabilite"
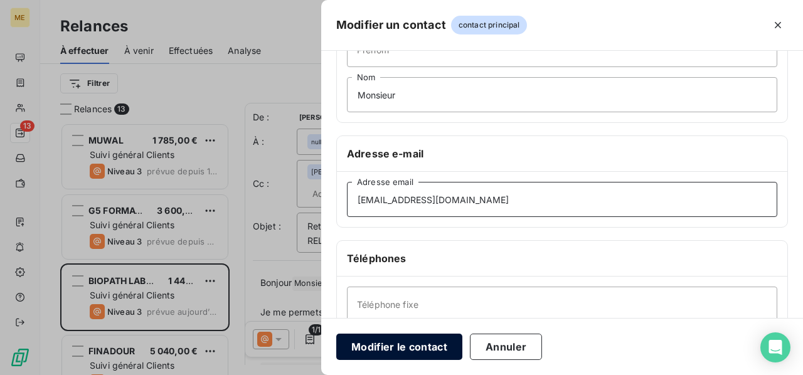
type input "[EMAIL_ADDRESS][DOMAIN_NAME]"
click at [414, 349] on button "Modifier le contact" at bounding box center [399, 347] width 126 height 26
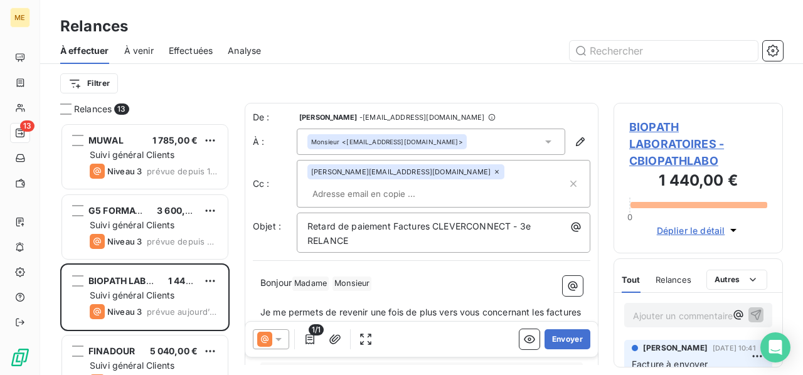
click at [279, 339] on icon at bounding box center [278, 339] width 6 height 3
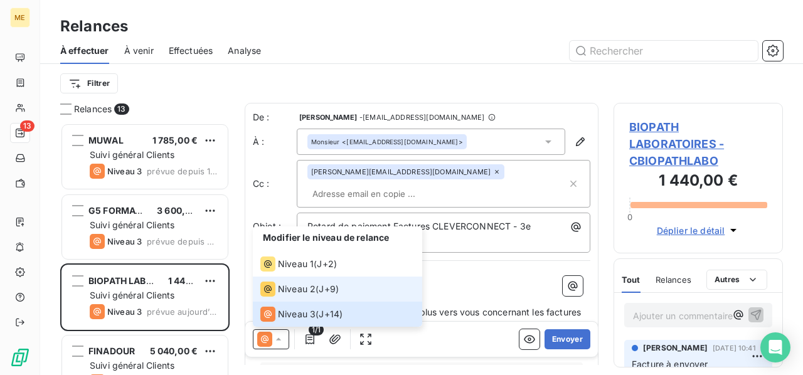
click at [296, 296] on div "Niveau 2" at bounding box center [287, 289] width 55 height 15
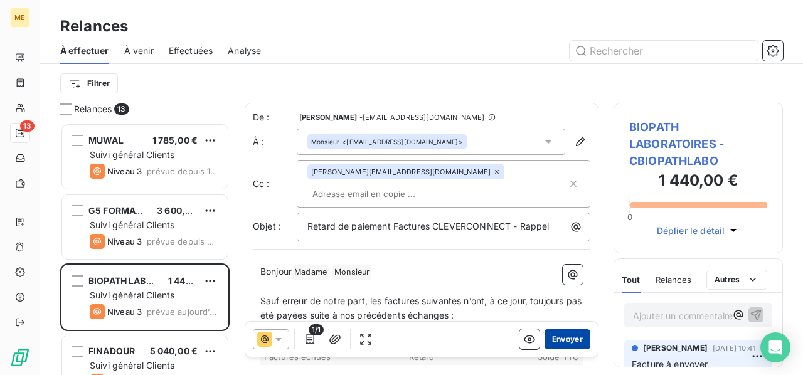
click at [565, 341] on button "Envoyer" at bounding box center [568, 339] width 46 height 20
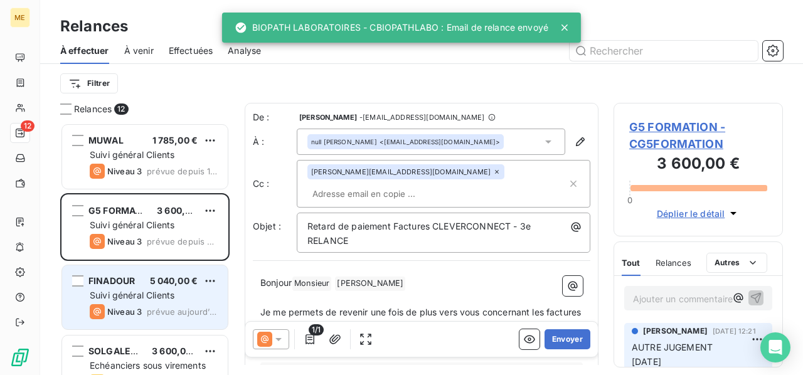
click at [167, 300] on span "Suivi général Clients" at bounding box center [132, 295] width 85 height 11
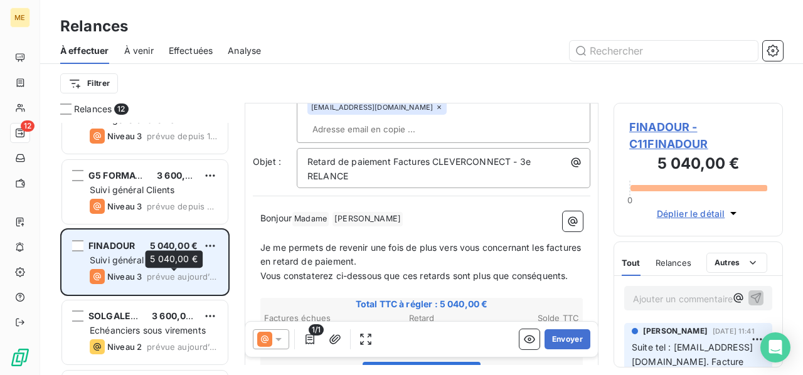
scroll to position [63, 0]
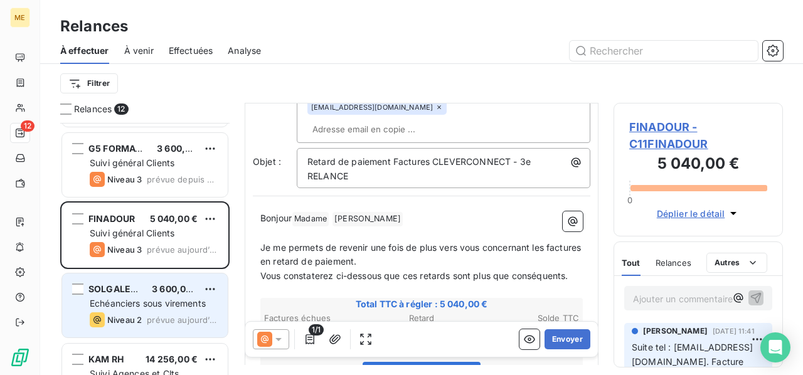
click at [165, 297] on div "Echéanciers sous virements" at bounding box center [154, 303] width 128 height 13
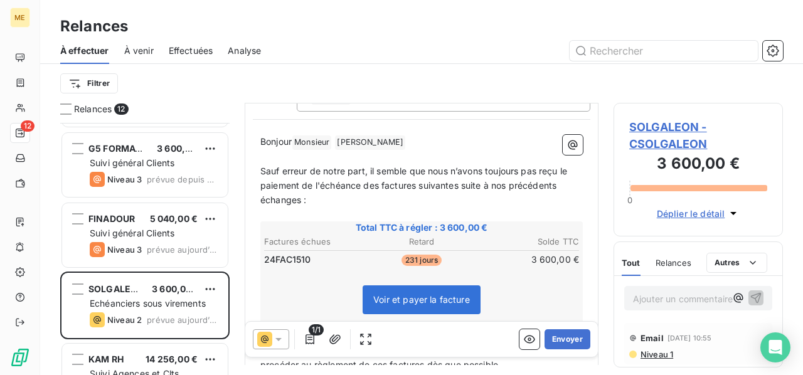
scroll to position [127, 0]
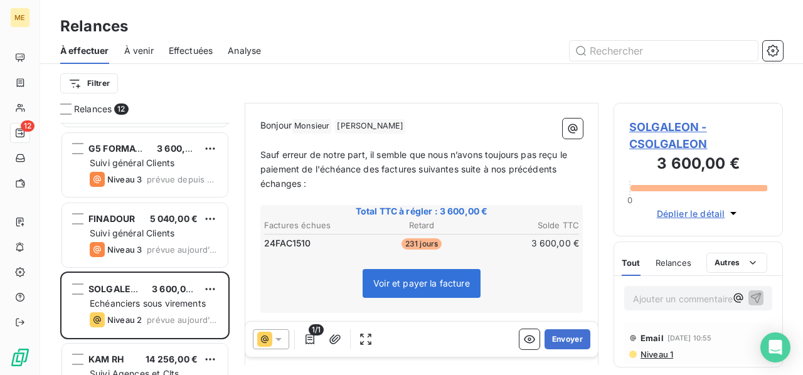
click at [658, 142] on span "SOLGALEON - CSOLGALEON" at bounding box center [698, 136] width 138 height 34
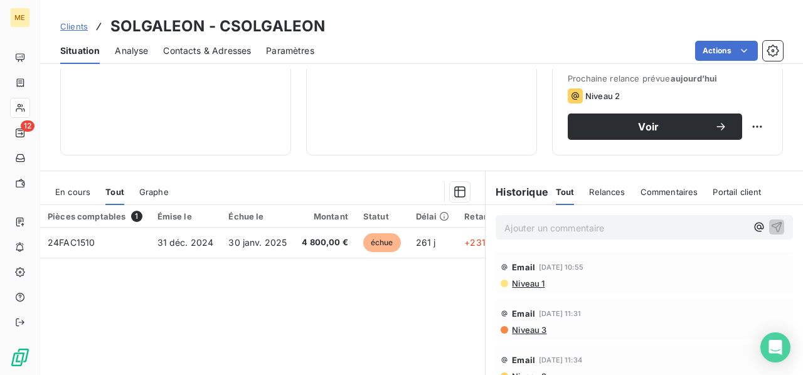
scroll to position [251, 0]
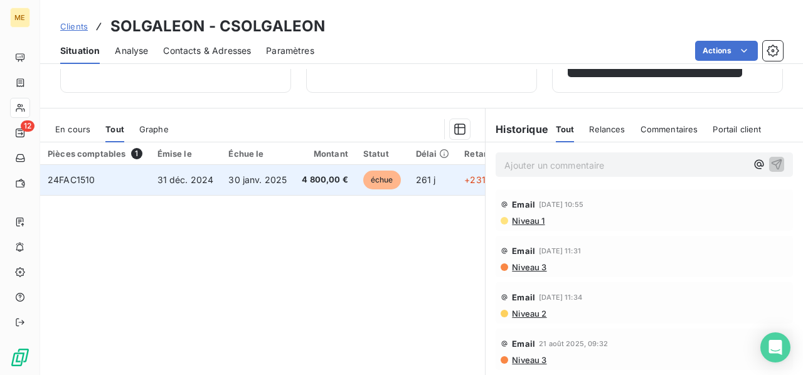
click at [276, 179] on span "30 janv. 2025" at bounding box center [257, 179] width 58 height 11
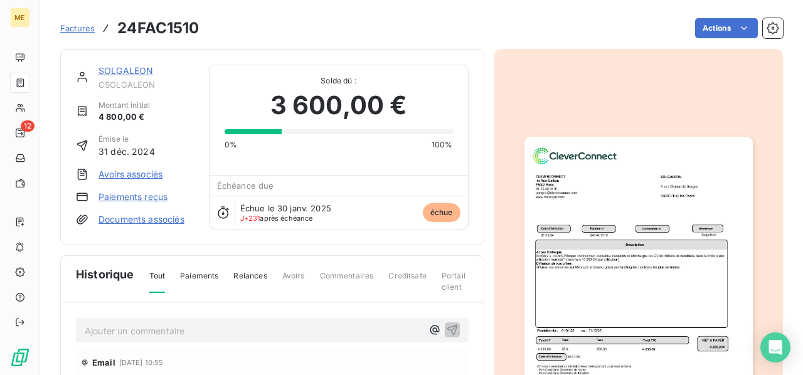
click at [144, 197] on link "Paiements reçus" at bounding box center [133, 197] width 69 height 13
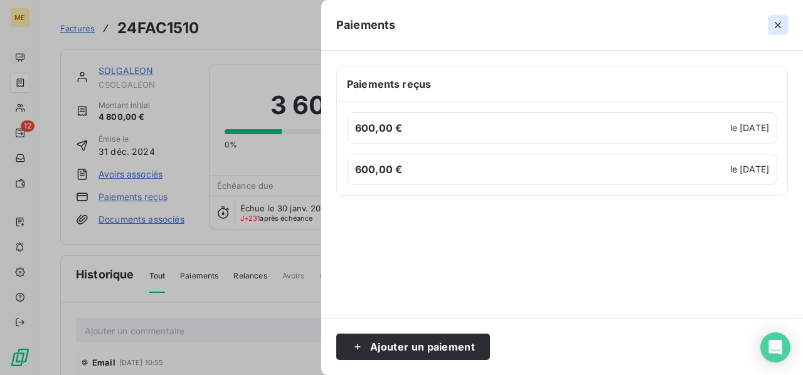
click at [781, 29] on icon "button" at bounding box center [778, 25] width 13 height 13
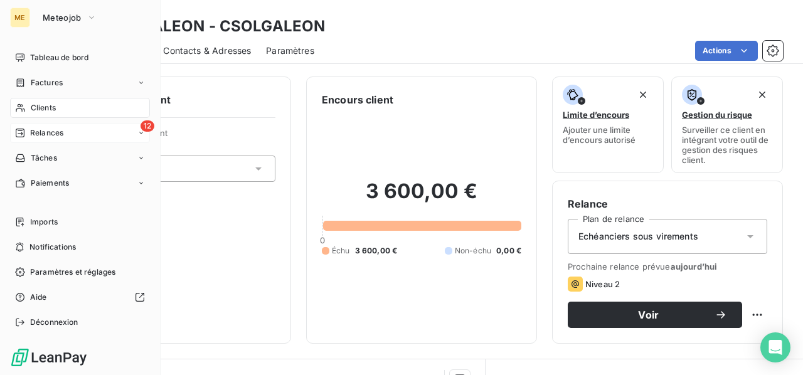
click at [33, 129] on span "Relances" at bounding box center [46, 132] width 33 height 11
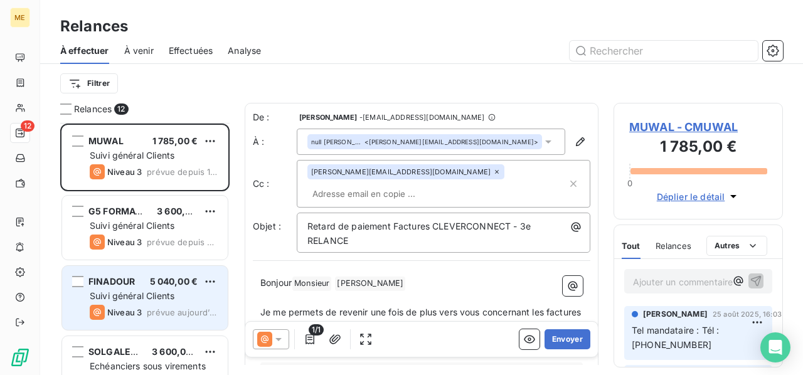
scroll to position [125, 0]
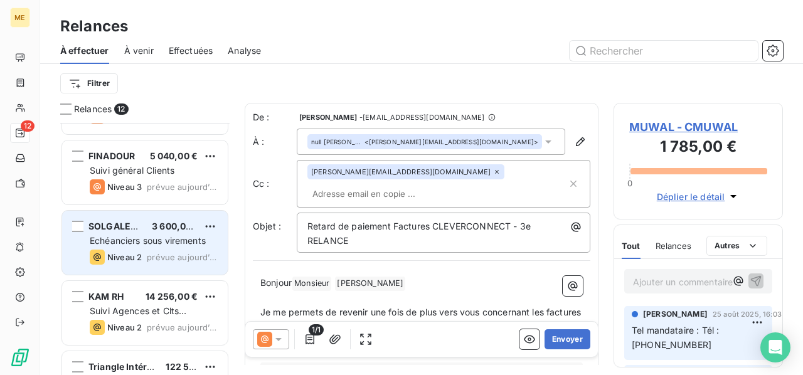
click at [154, 250] on div "Niveau 2 prévue aujourd’hui" at bounding box center [154, 257] width 128 height 15
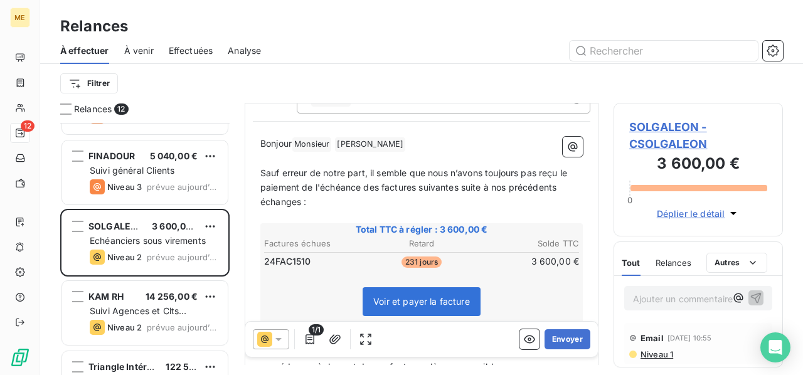
scroll to position [125, 0]
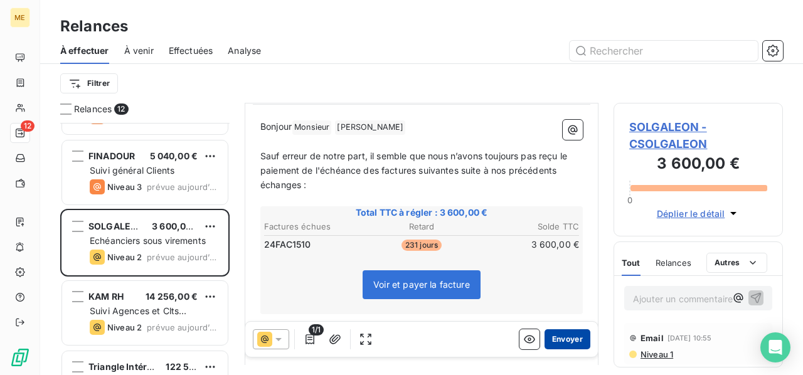
click at [558, 340] on button "Envoyer" at bounding box center [568, 339] width 46 height 20
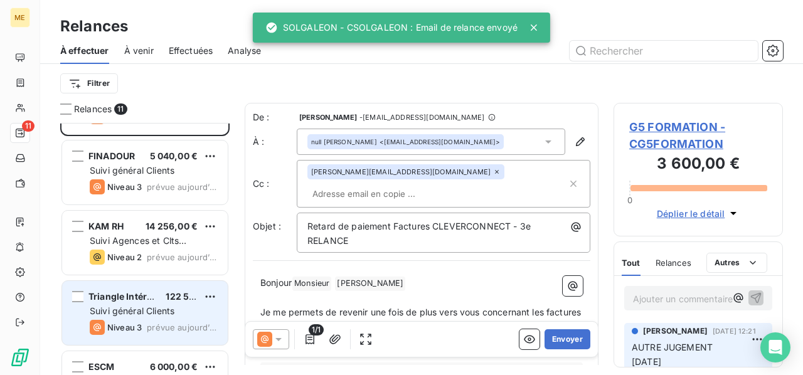
click at [178, 308] on div "Suivi général Clients" at bounding box center [154, 311] width 128 height 13
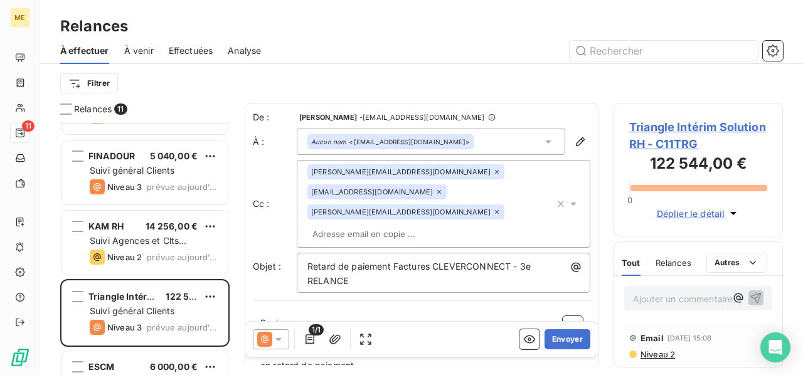
click at [276, 337] on icon at bounding box center [278, 339] width 13 height 13
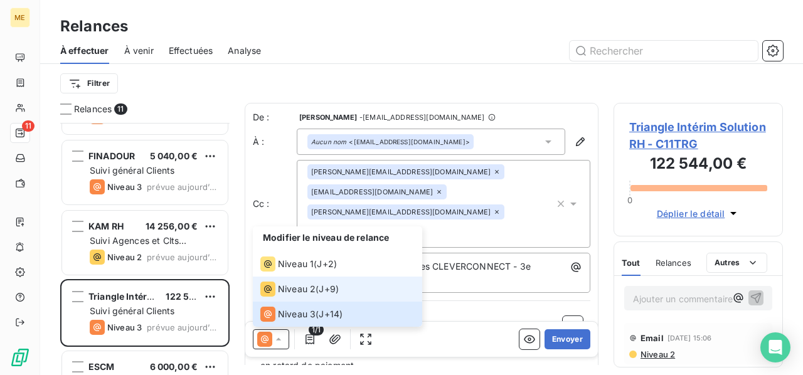
click at [291, 295] on span "Niveau 2" at bounding box center [297, 289] width 38 height 13
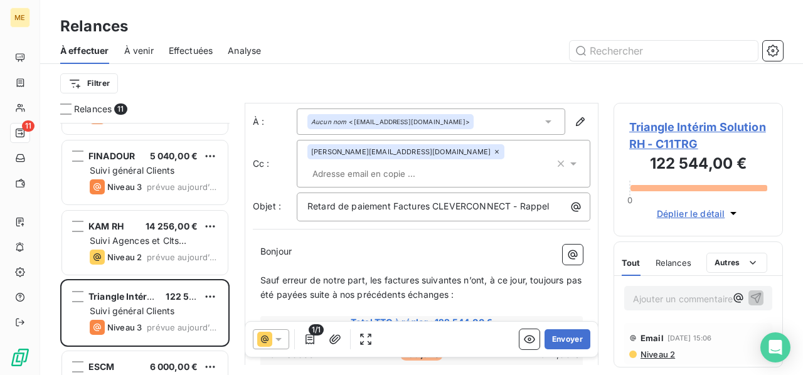
scroll to position [1, 0]
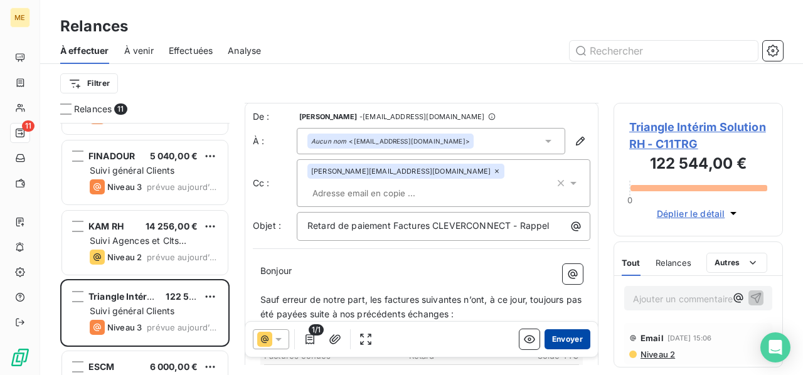
click at [566, 341] on button "Envoyer" at bounding box center [568, 339] width 46 height 20
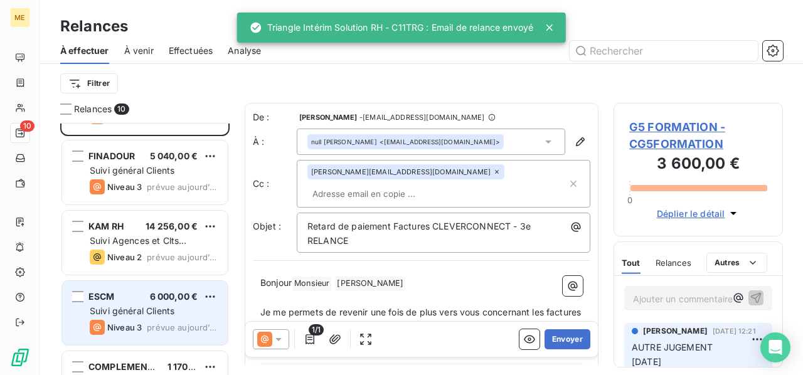
click at [142, 315] on span "Suivi général Clients" at bounding box center [132, 311] width 85 height 11
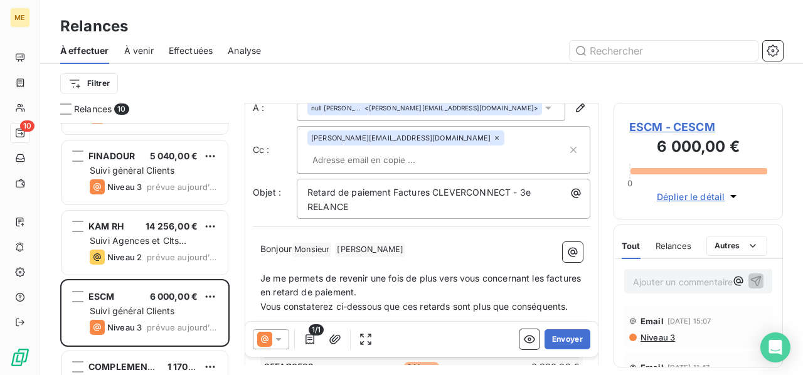
scroll to position [63, 0]
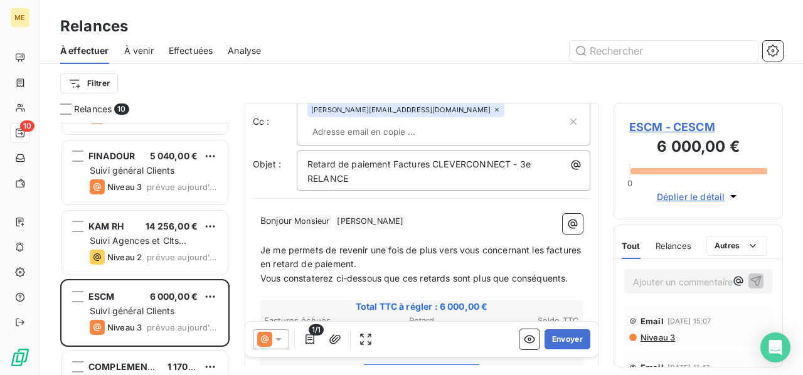
click at [685, 127] on span "ESCM - CESCM" at bounding box center [698, 127] width 138 height 17
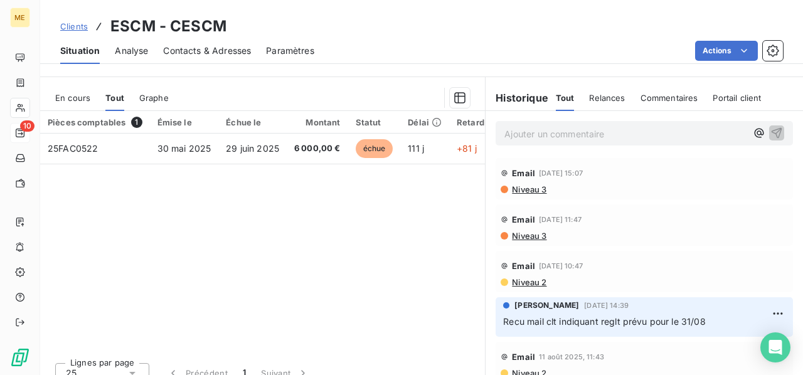
scroll to position [296, 0]
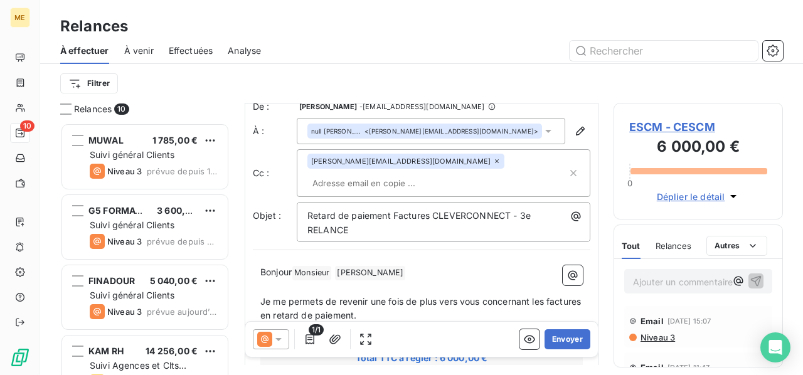
scroll to position [1, 0]
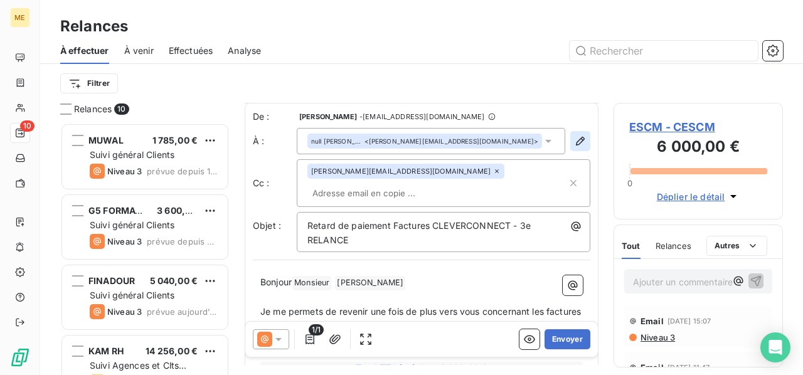
click at [574, 142] on icon "button" at bounding box center [580, 141] width 13 height 13
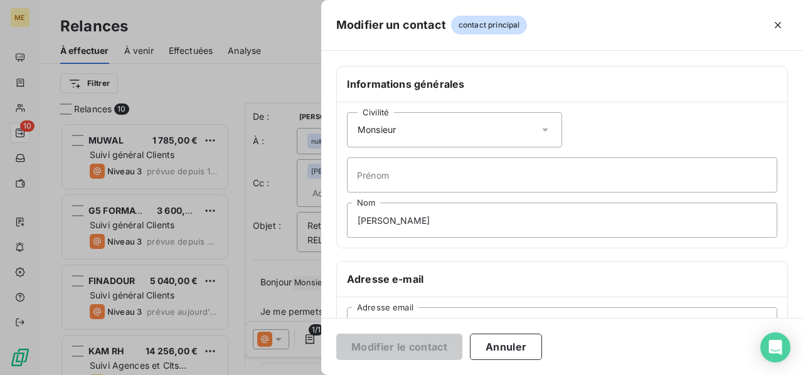
click at [542, 129] on icon at bounding box center [545, 130] width 6 height 3
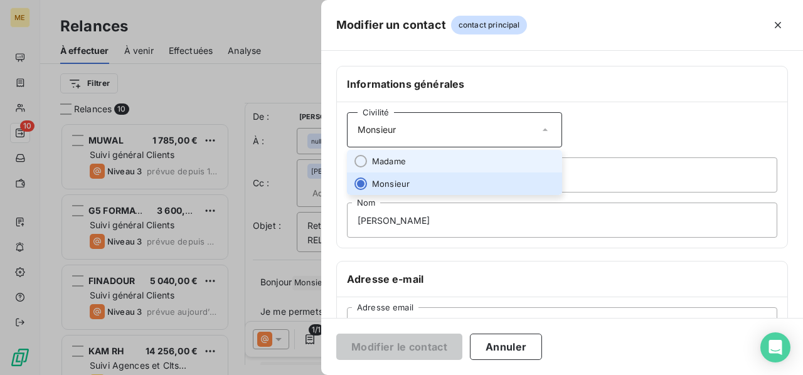
click at [501, 153] on li "Madame" at bounding box center [454, 161] width 215 height 23
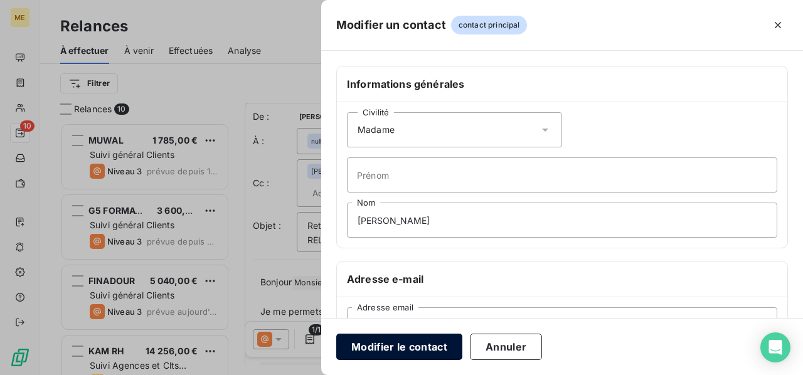
click at [400, 348] on button "Modifier le contact" at bounding box center [399, 347] width 126 height 26
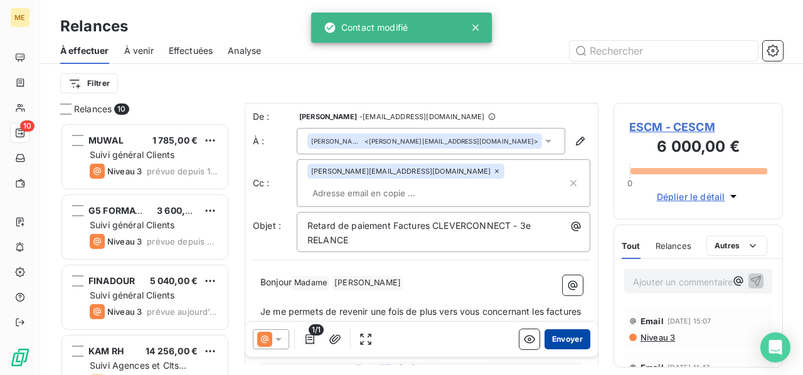
click at [563, 343] on button "Envoyer" at bounding box center [568, 339] width 46 height 20
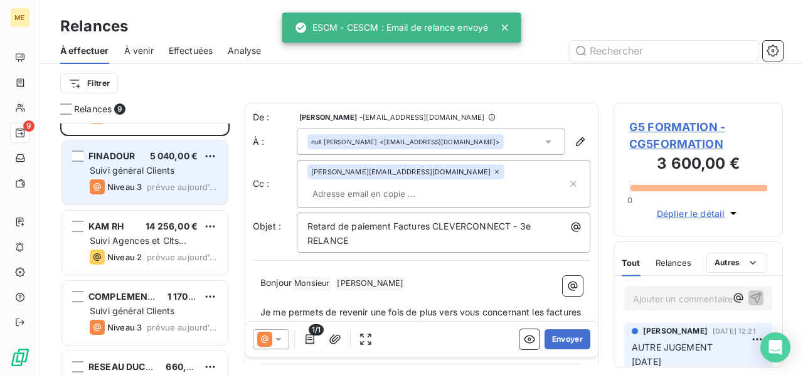
scroll to position [188, 0]
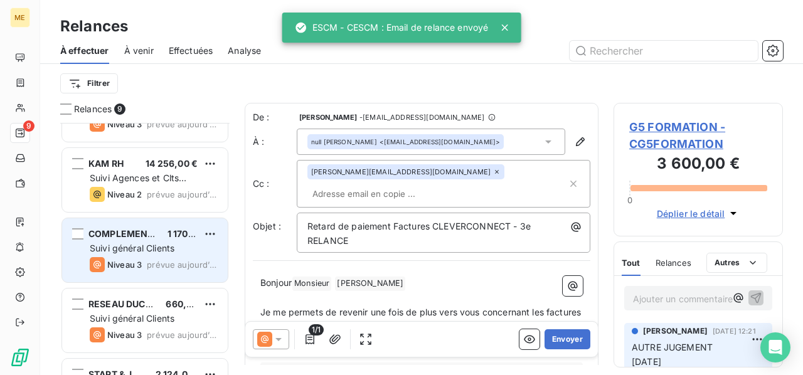
click at [180, 260] on span "prévue aujourd’hui" at bounding box center [182, 265] width 71 height 10
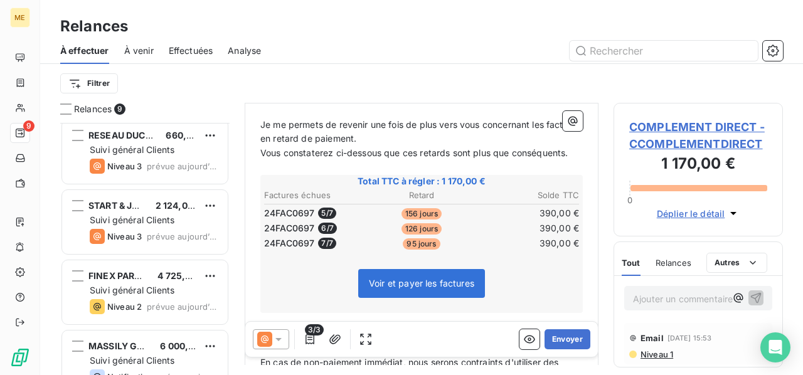
scroll to position [376, 0]
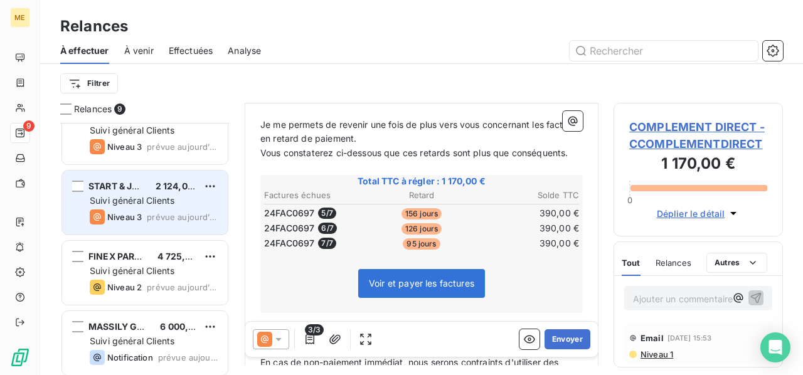
click at [153, 213] on span "prévue aujourd’hui" at bounding box center [182, 217] width 71 height 10
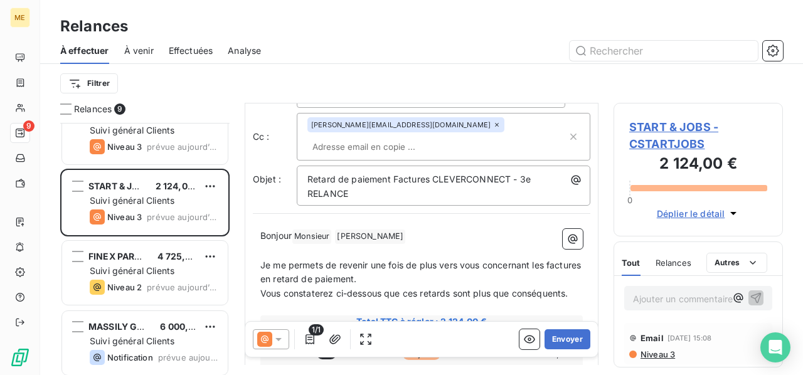
scroll to position [125, 0]
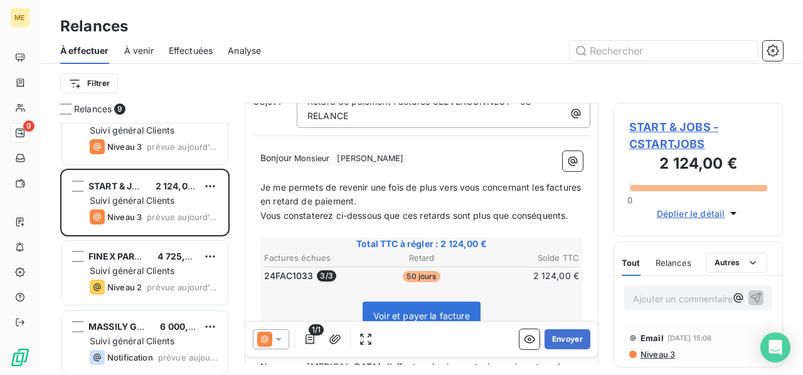
click at [668, 127] on span "START & JOBS - CSTARTJOBS" at bounding box center [698, 136] width 138 height 34
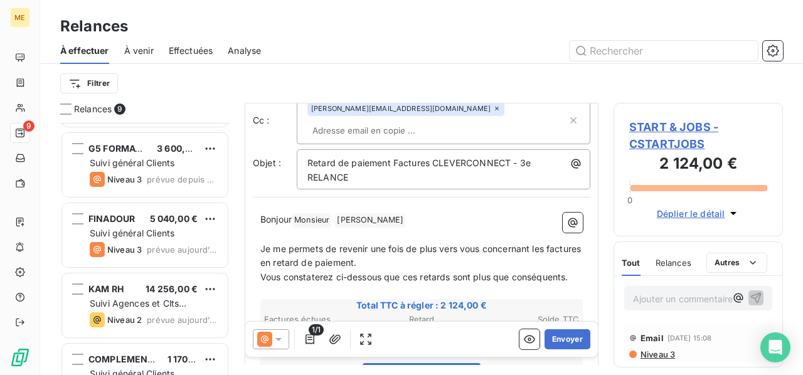
scroll to position [127, 0]
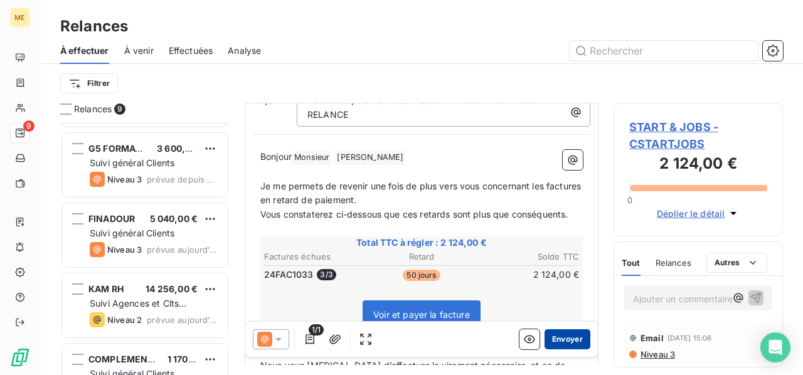
click at [565, 338] on button "Envoyer" at bounding box center [568, 339] width 46 height 20
